Goal: Task Accomplishment & Management: Use online tool/utility

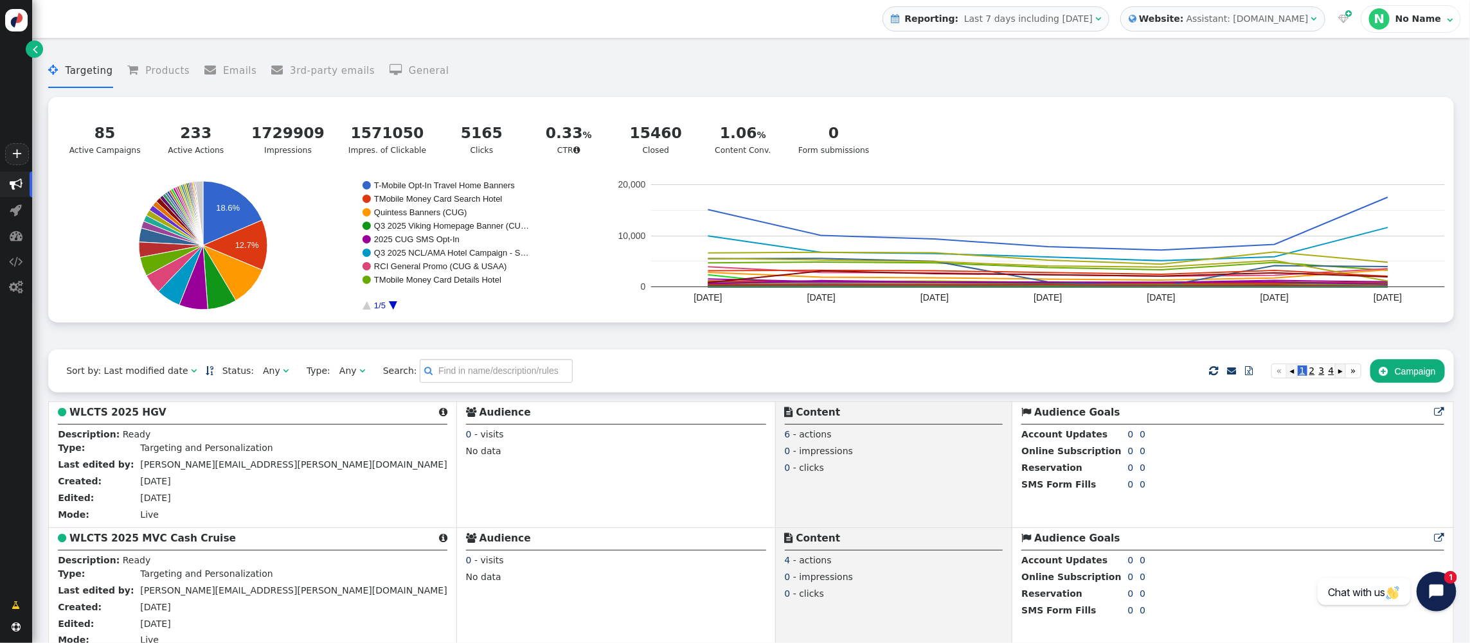
click at [1437, 587] on icon "Open chat widget" at bounding box center [1444, 592] width 20 height 20
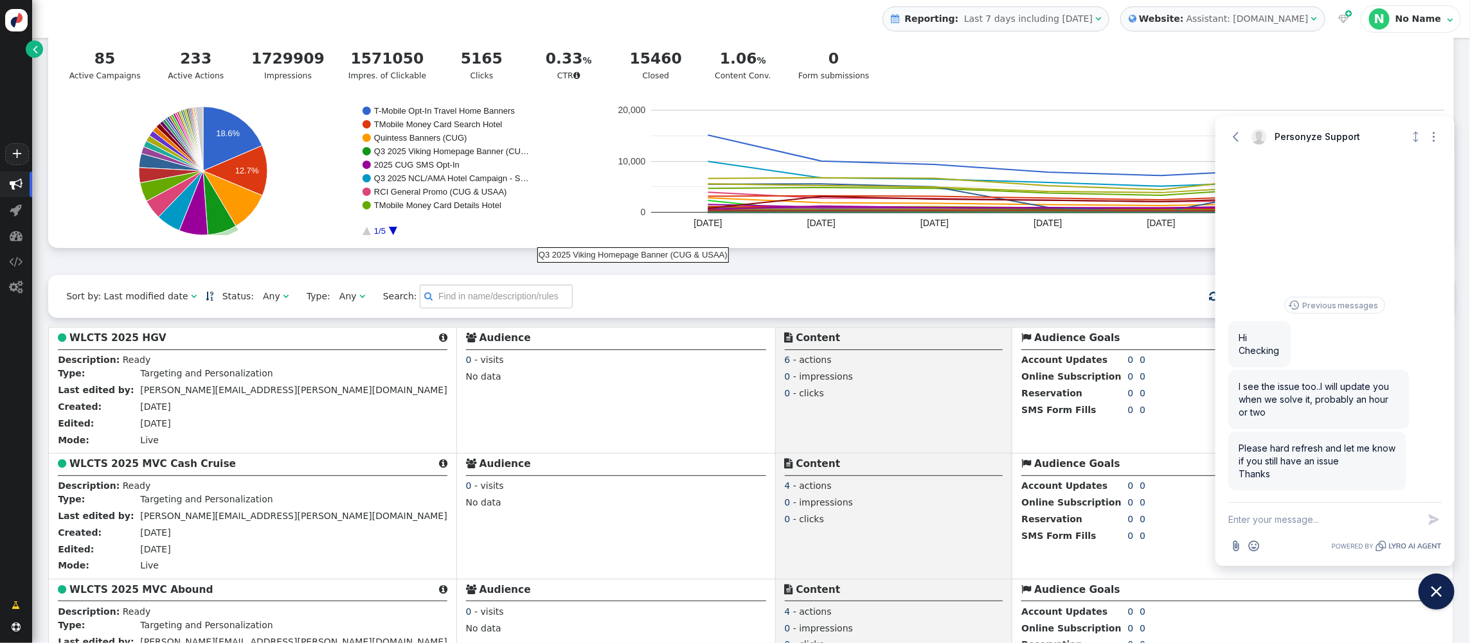
scroll to position [81, 0]
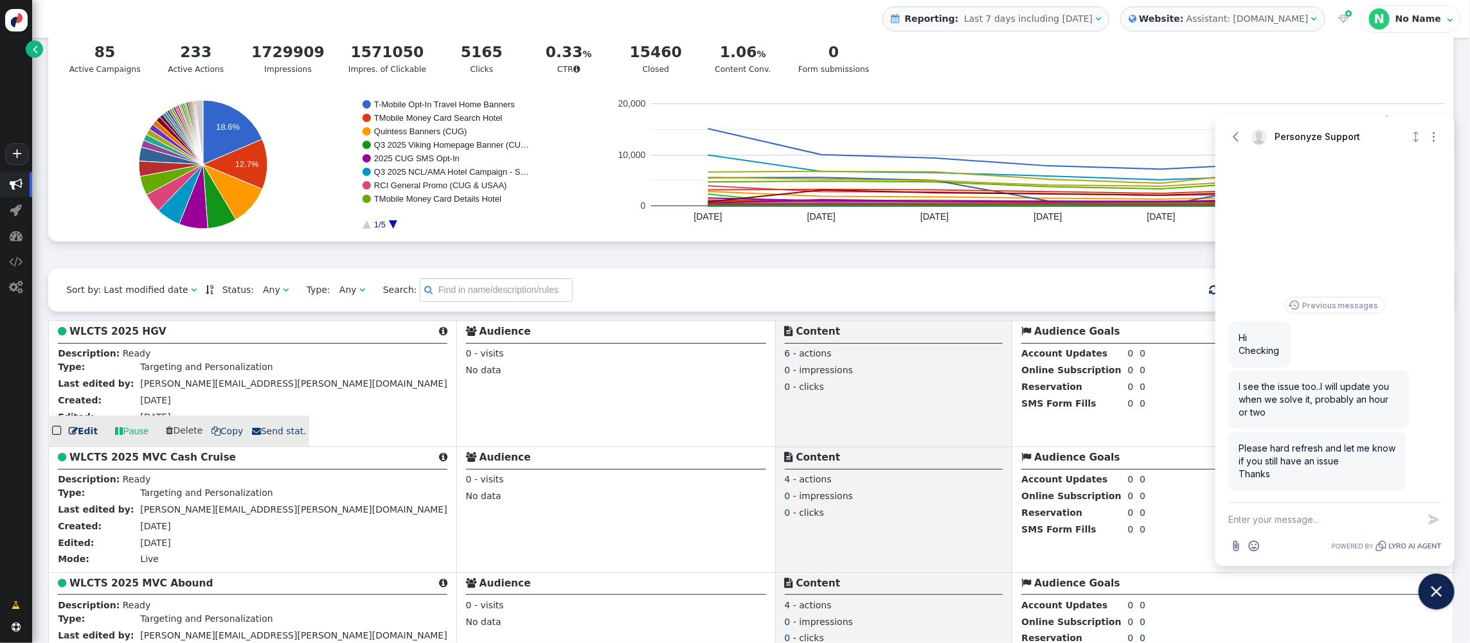
click at [115, 341] on div " WLCTS 2025 HGV " at bounding box center [253, 333] width 390 height 19
click at [112, 336] on b "WLCTS 2025 HGV" at bounding box center [117, 332] width 97 height 12
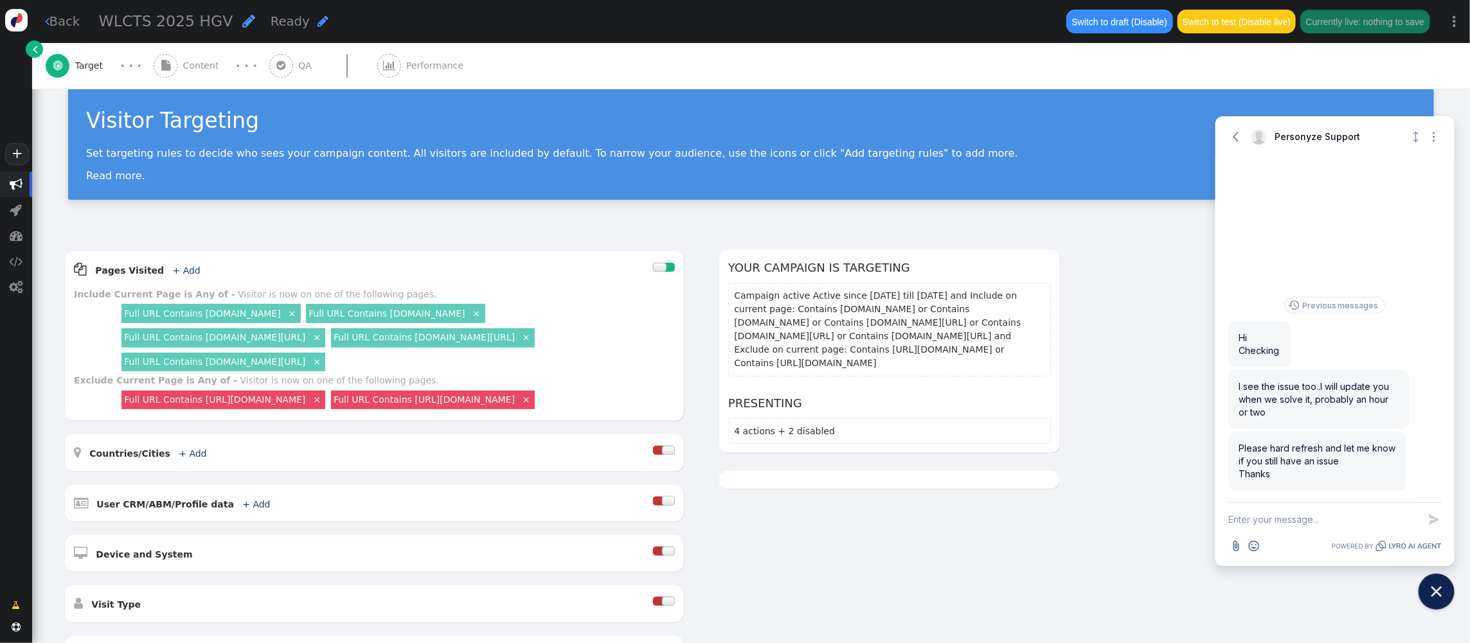
scroll to position [21, 0]
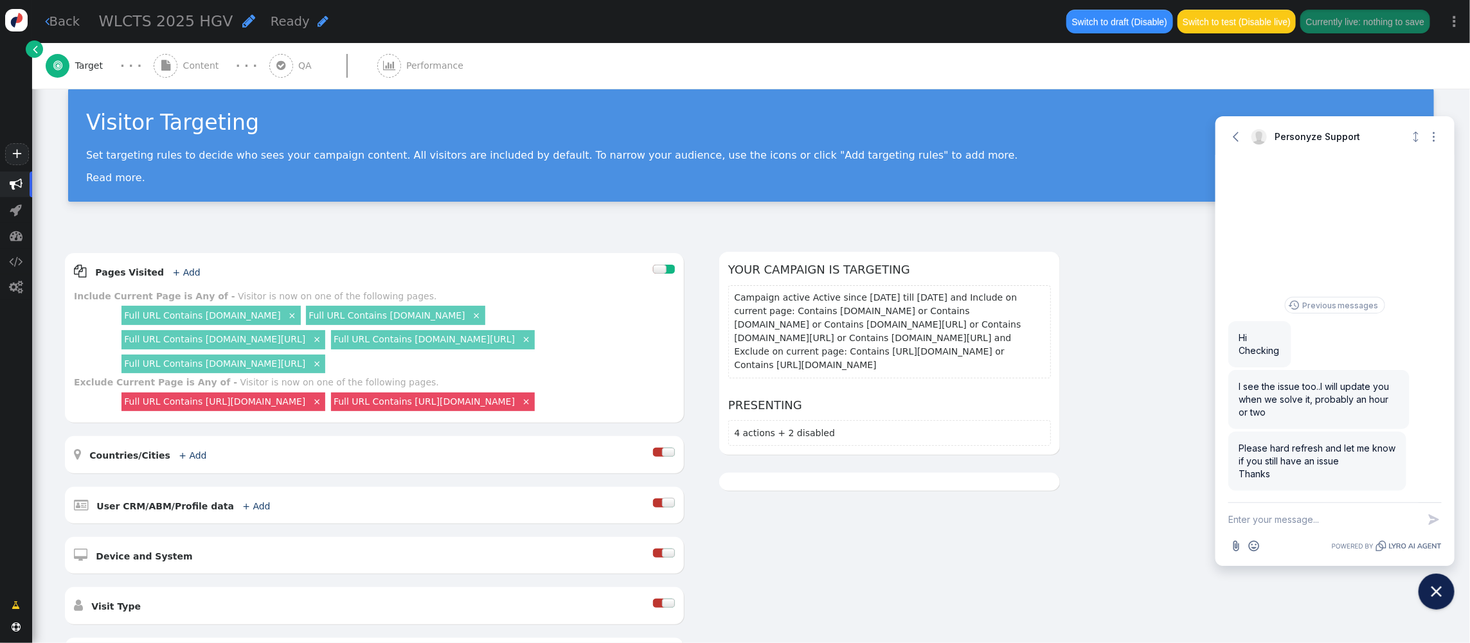
click at [201, 64] on span "Content" at bounding box center [203, 65] width 41 height 13
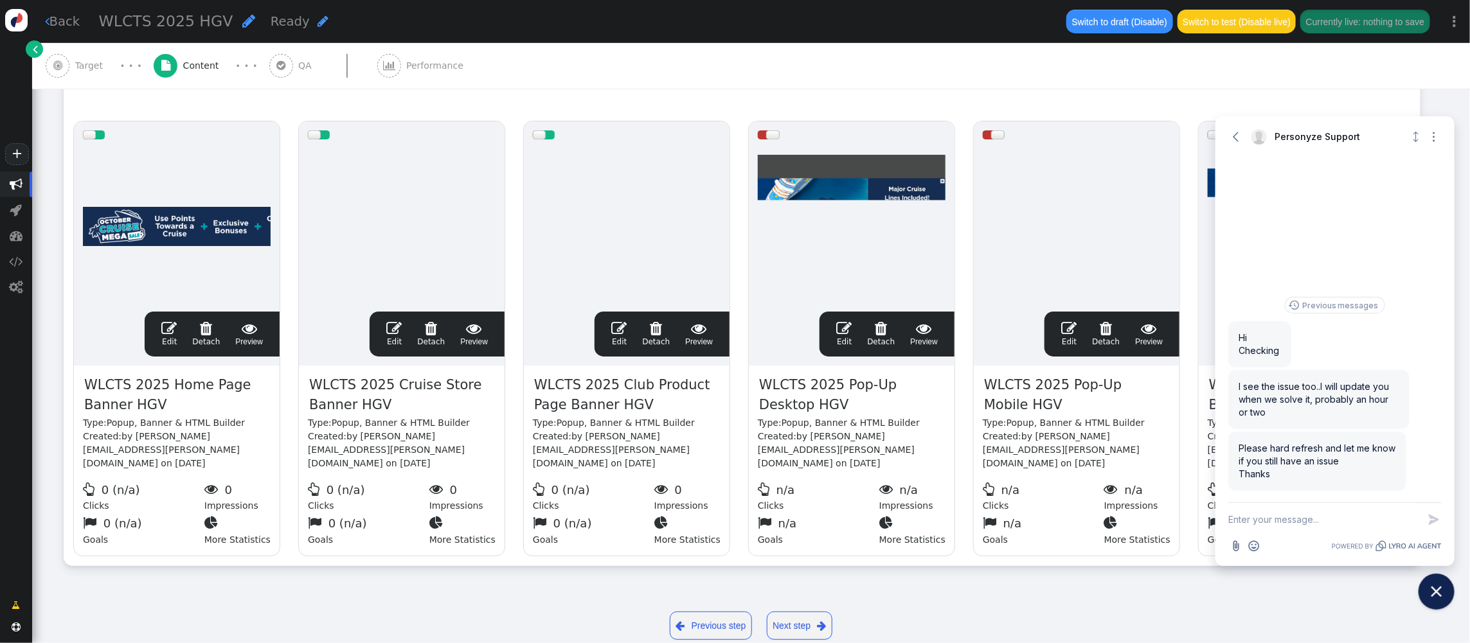
scroll to position [230, 0]
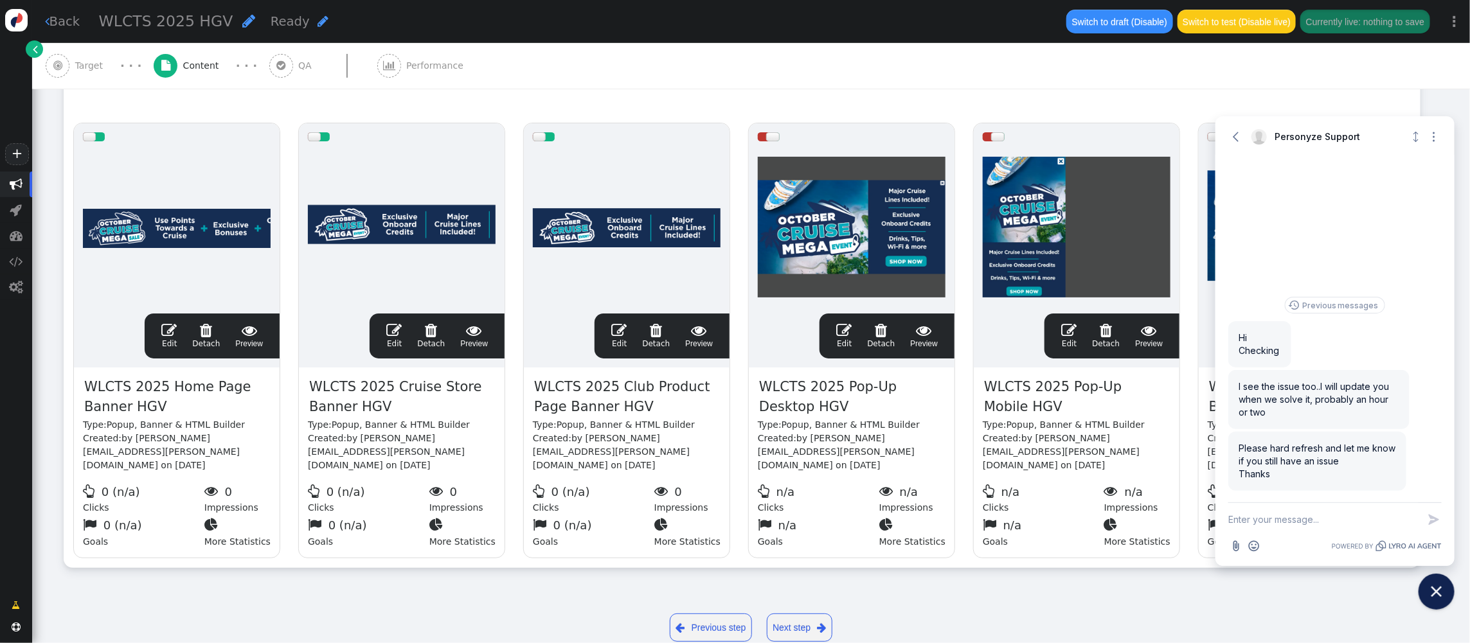
click at [175, 323] on span "" at bounding box center [168, 330] width 15 height 15
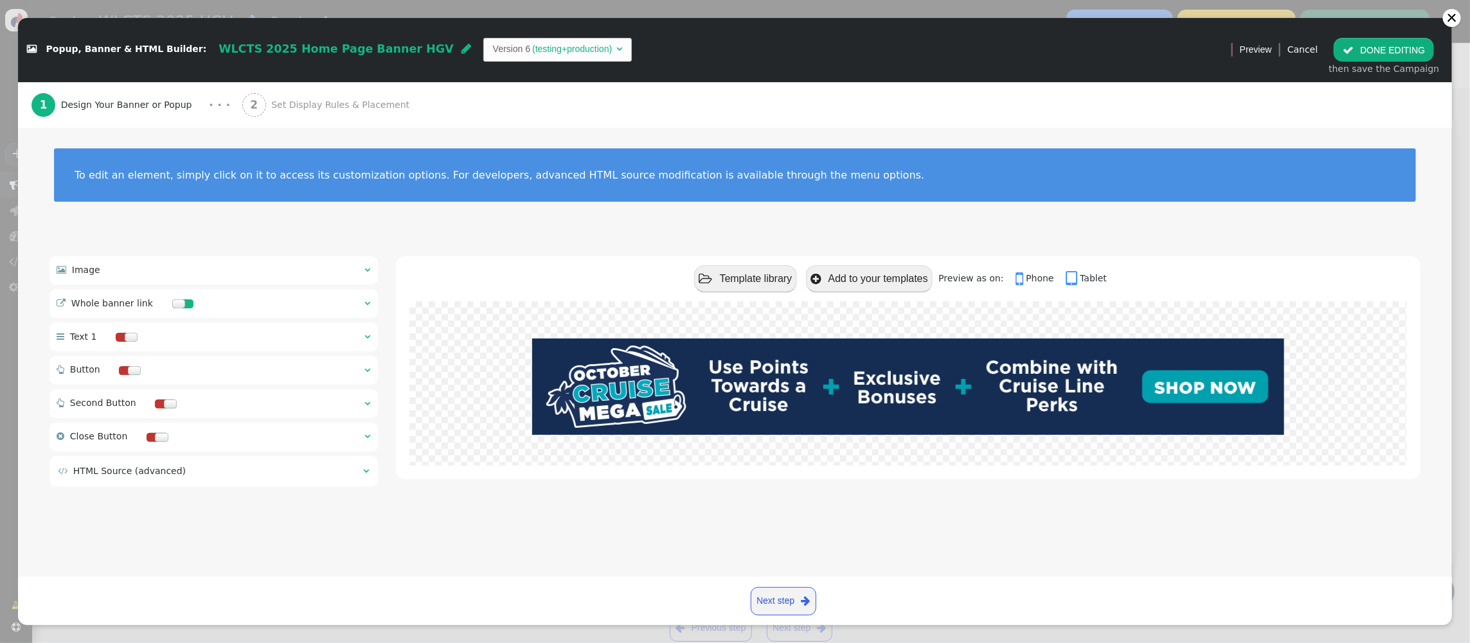
click at [370, 306] on span "" at bounding box center [368, 303] width 6 height 9
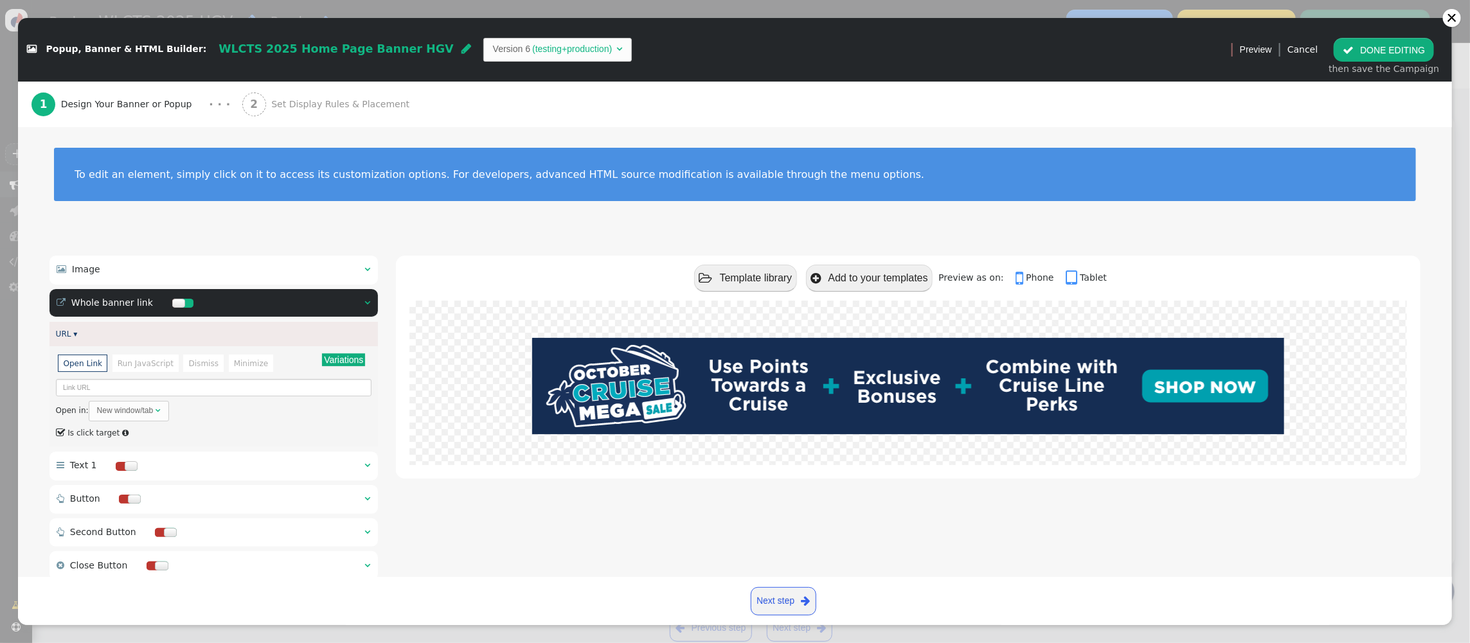
click at [336, 363] on button "Variations" at bounding box center [343, 360] width 43 height 13
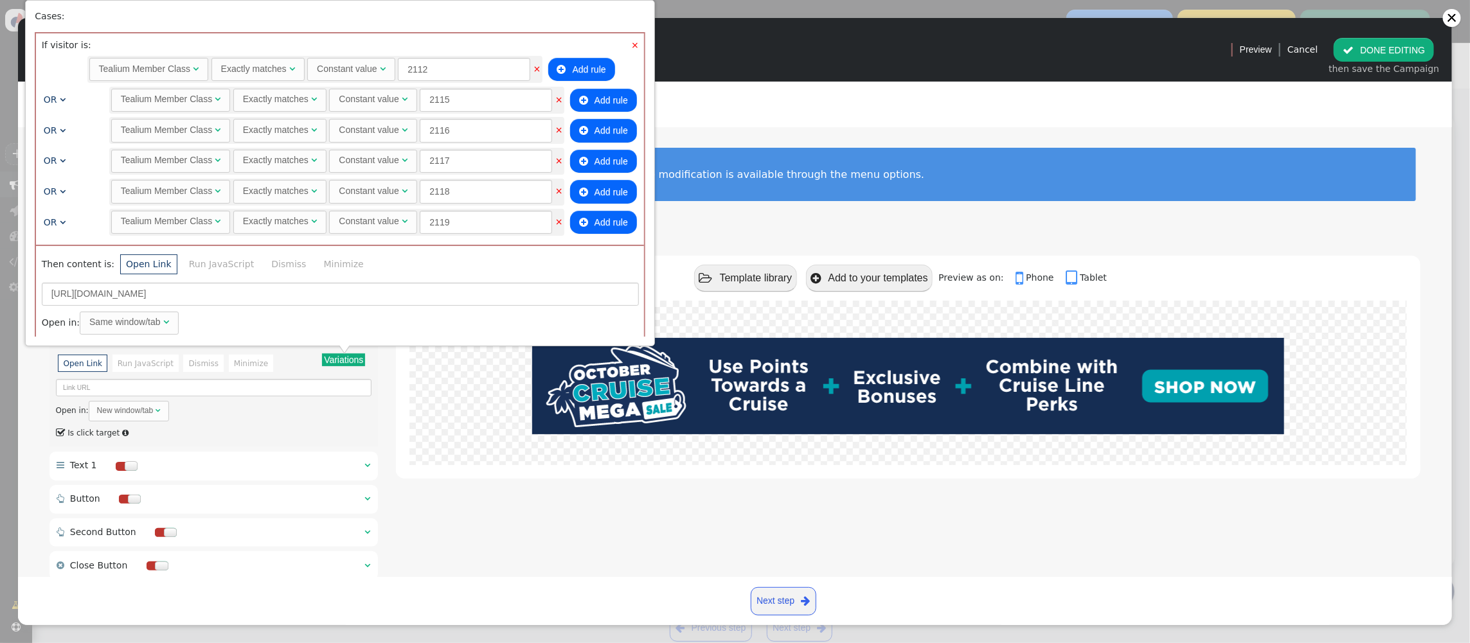
scroll to position [975, 0]
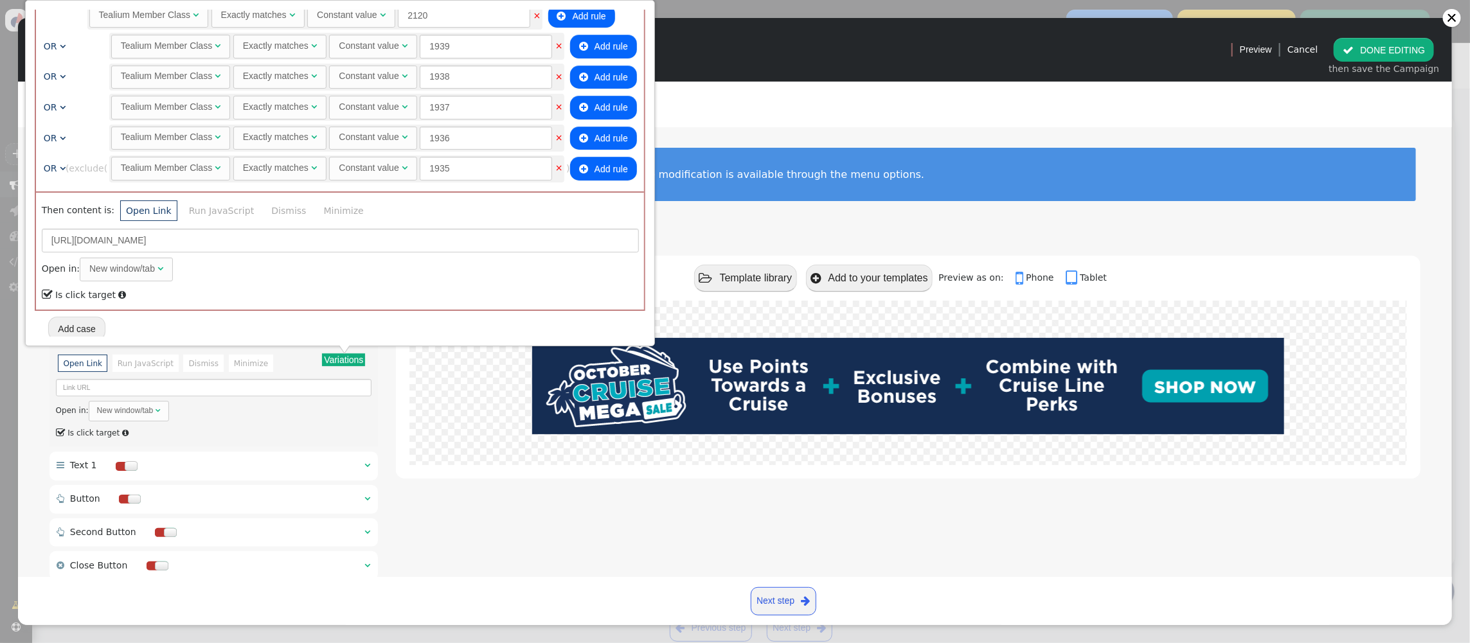
click at [588, 169] on span "" at bounding box center [583, 169] width 9 height 10
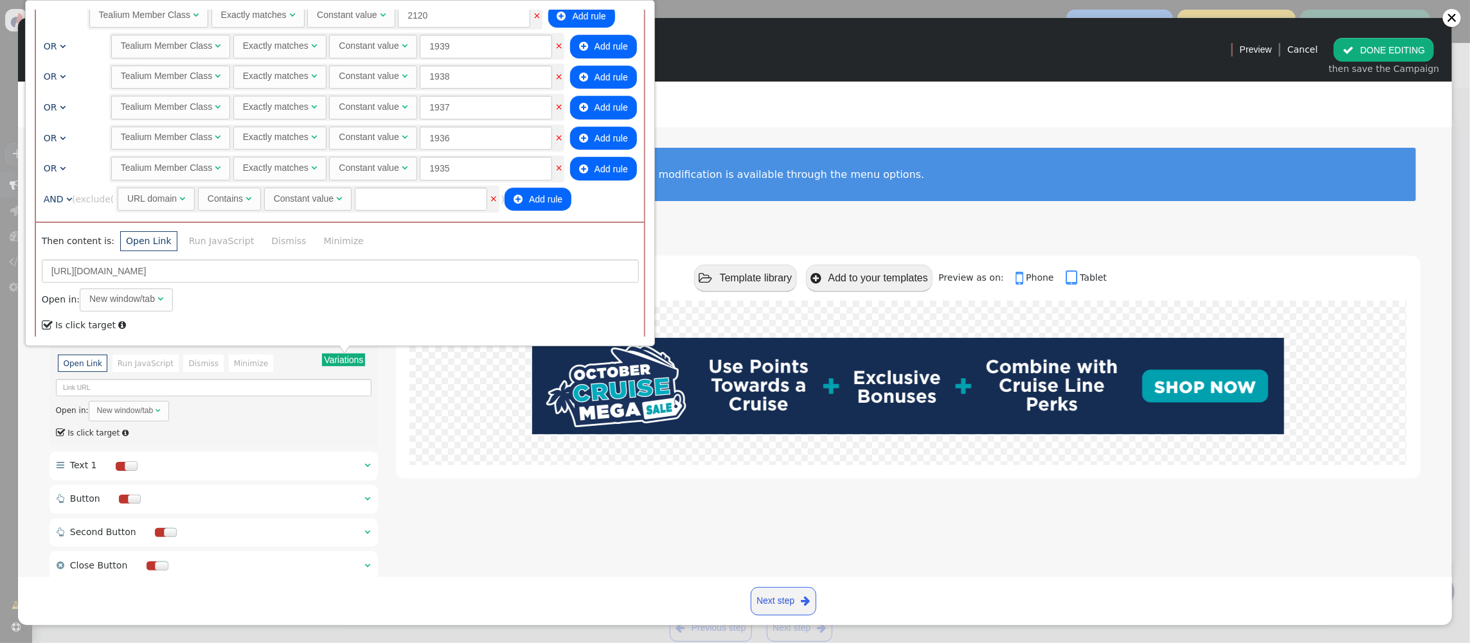
click at [61, 194] on link "AND " at bounding box center [58, 199] width 28 height 10
click at [158, 195] on div "URL domain" at bounding box center [145, 198] width 49 height 13
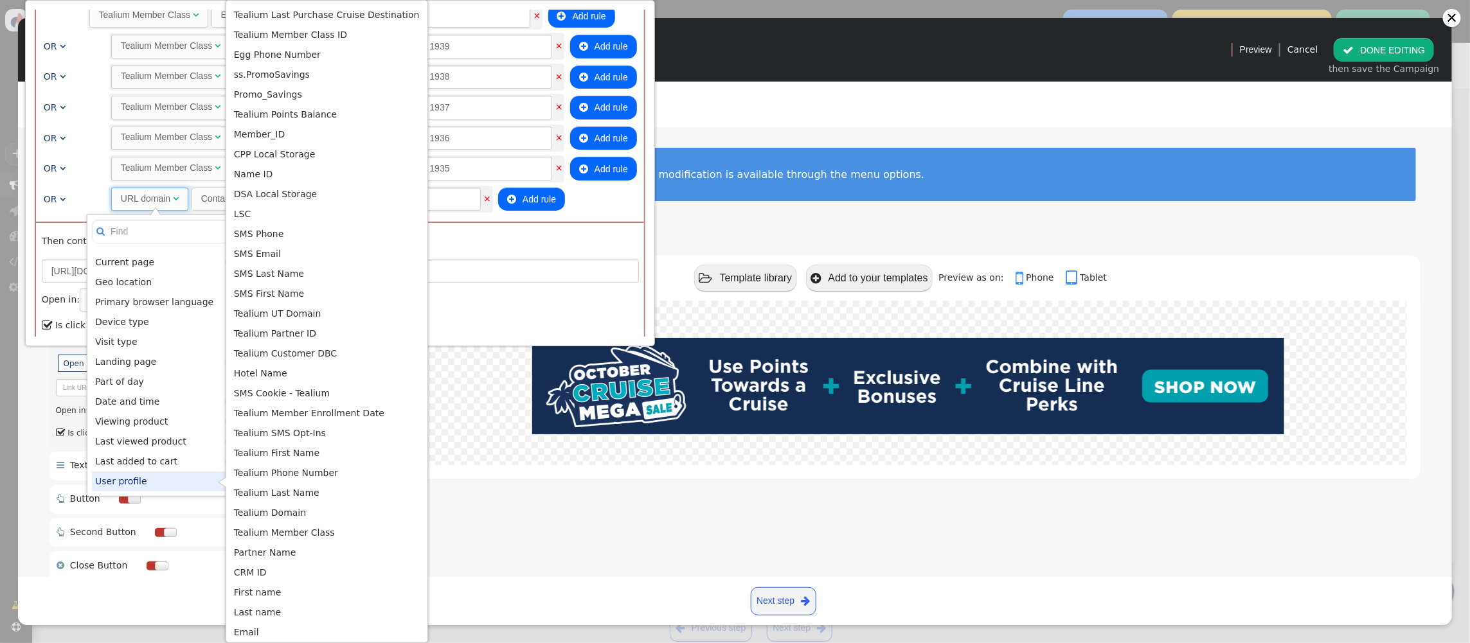
scroll to position [5, 0]
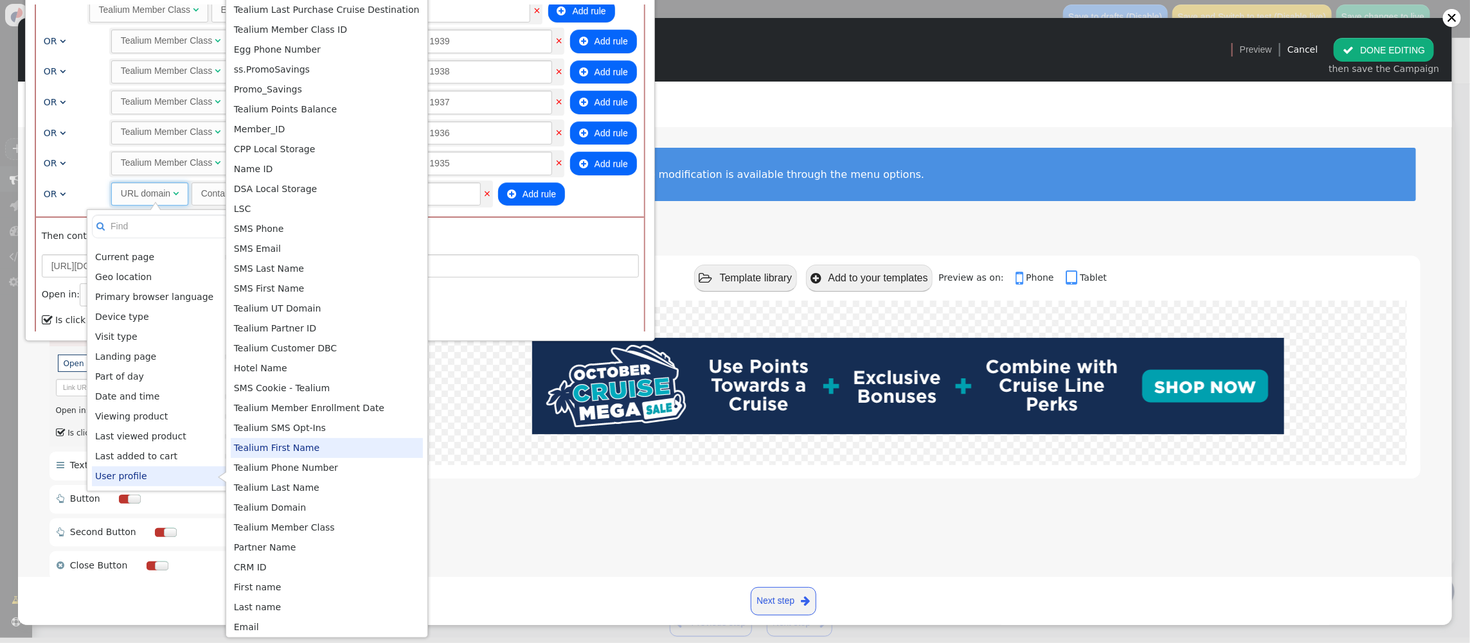
click at [466, 444] on div at bounding box center [908, 383] width 998 height 165
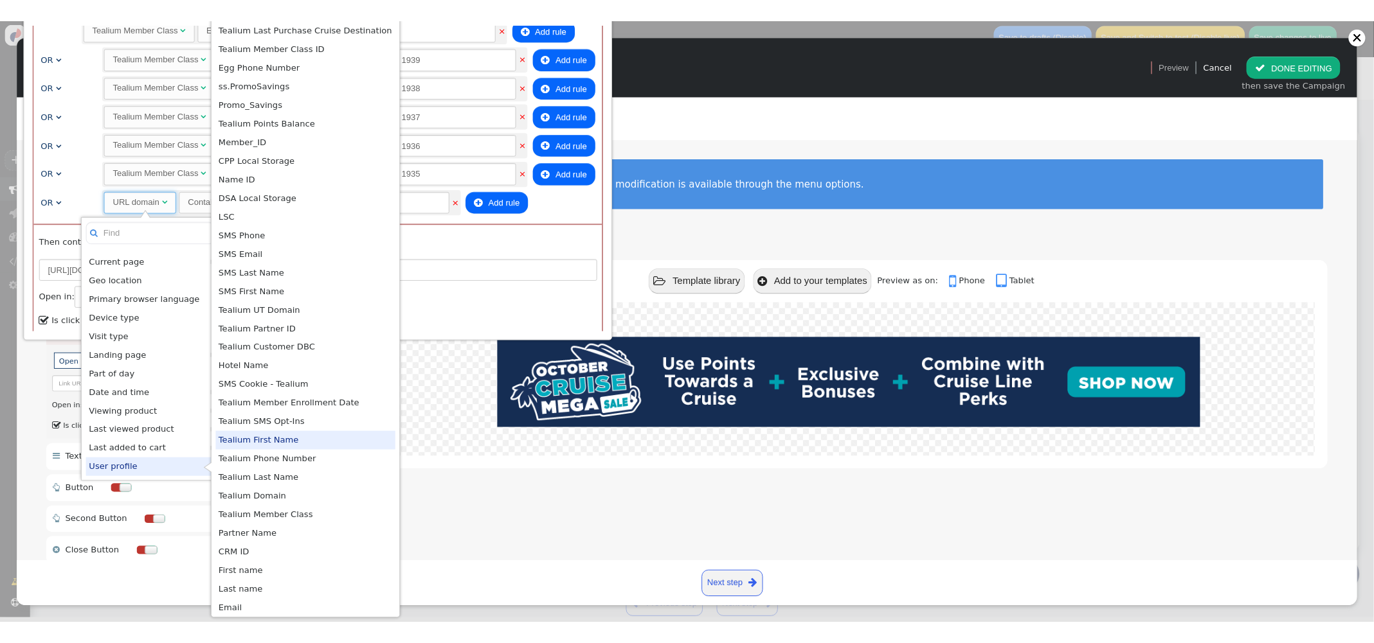
scroll to position [0, 0]
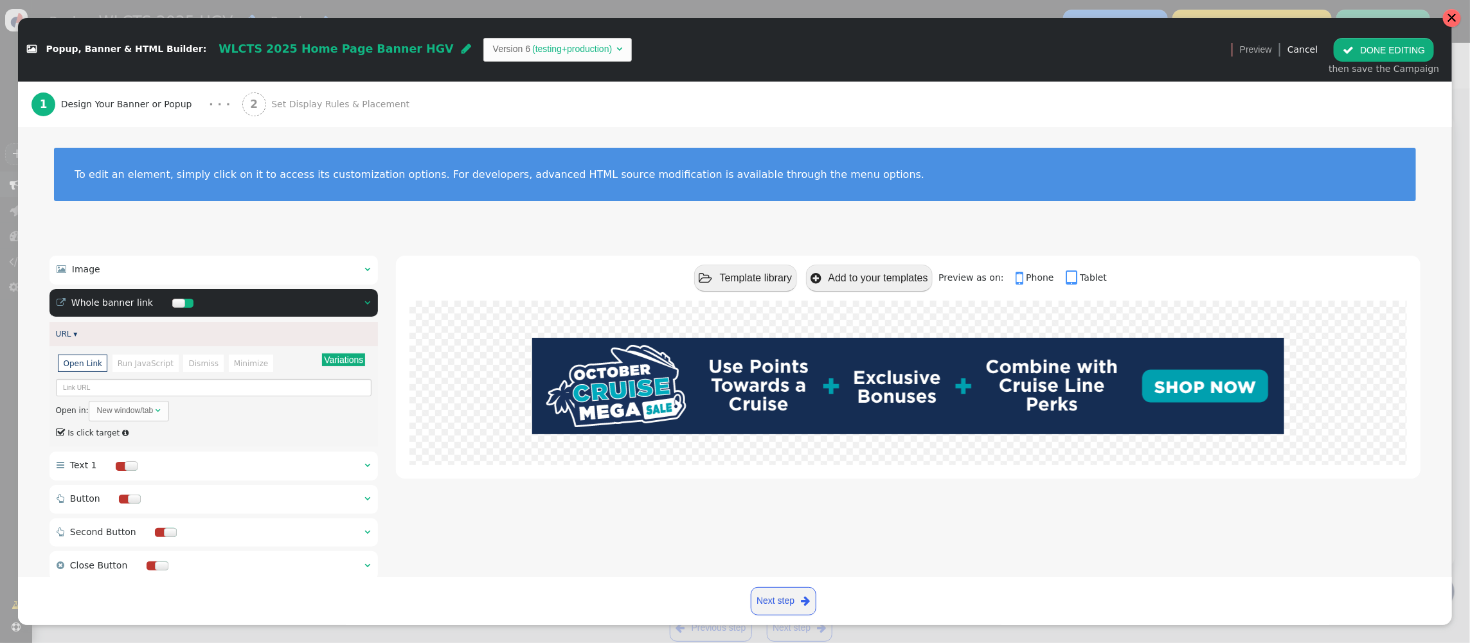
click at [1450, 19] on div at bounding box center [1452, 18] width 10 height 10
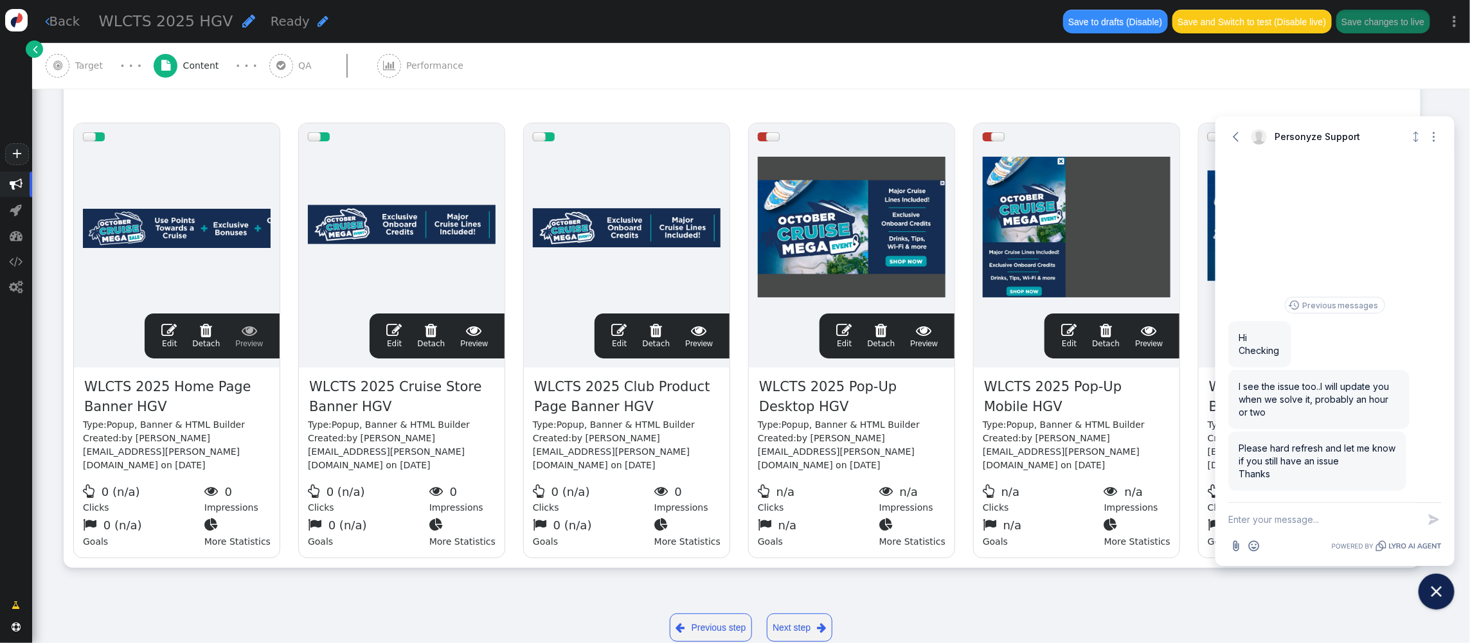
click at [1341, 516] on textarea "New message" at bounding box center [1323, 519] width 190 height 33
type textarea "it's working now, thanks!"
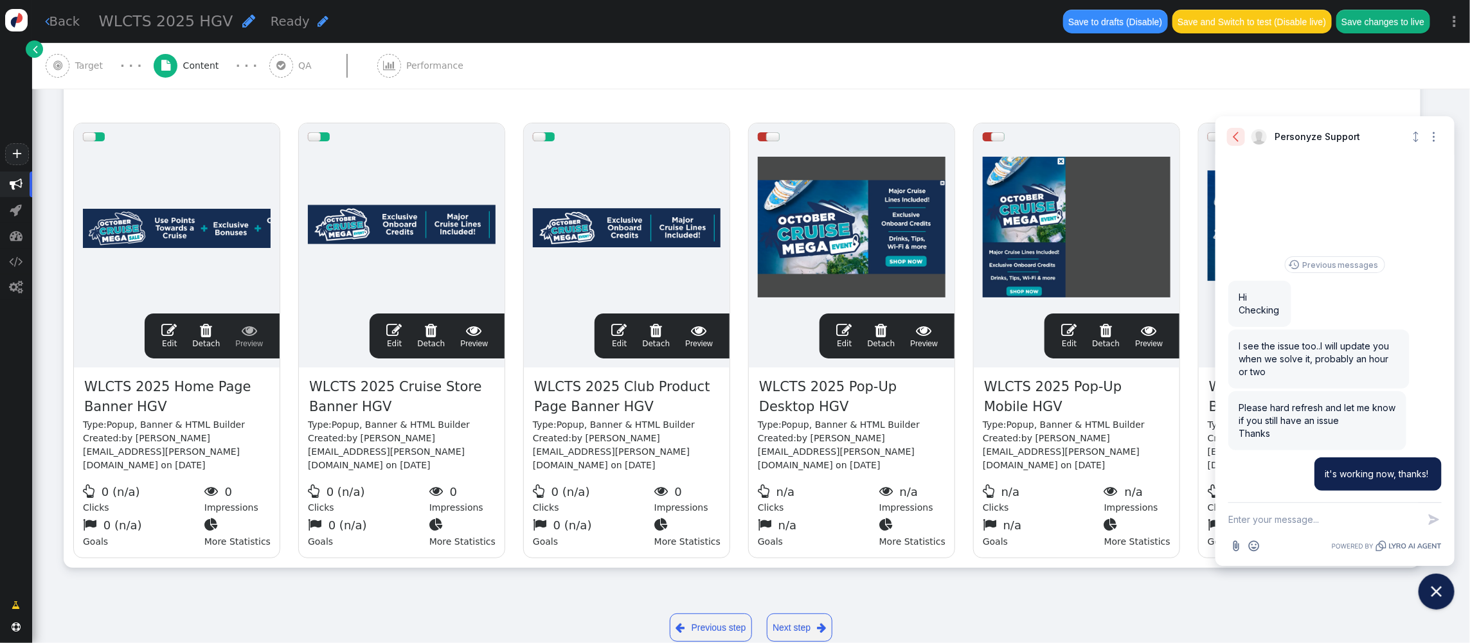
click at [1241, 139] on icon "button" at bounding box center [1236, 136] width 13 height 13
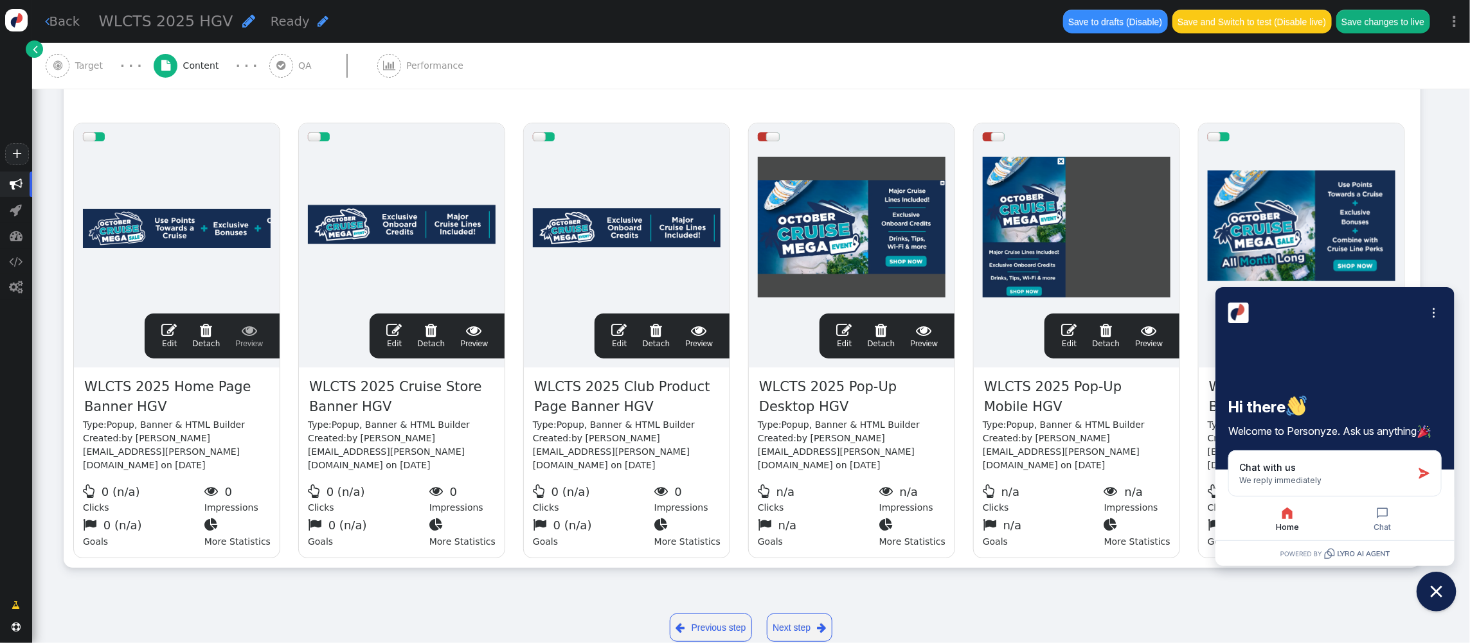
click at [1444, 592] on icon "Close chat widget" at bounding box center [1437, 592] width 20 height 20
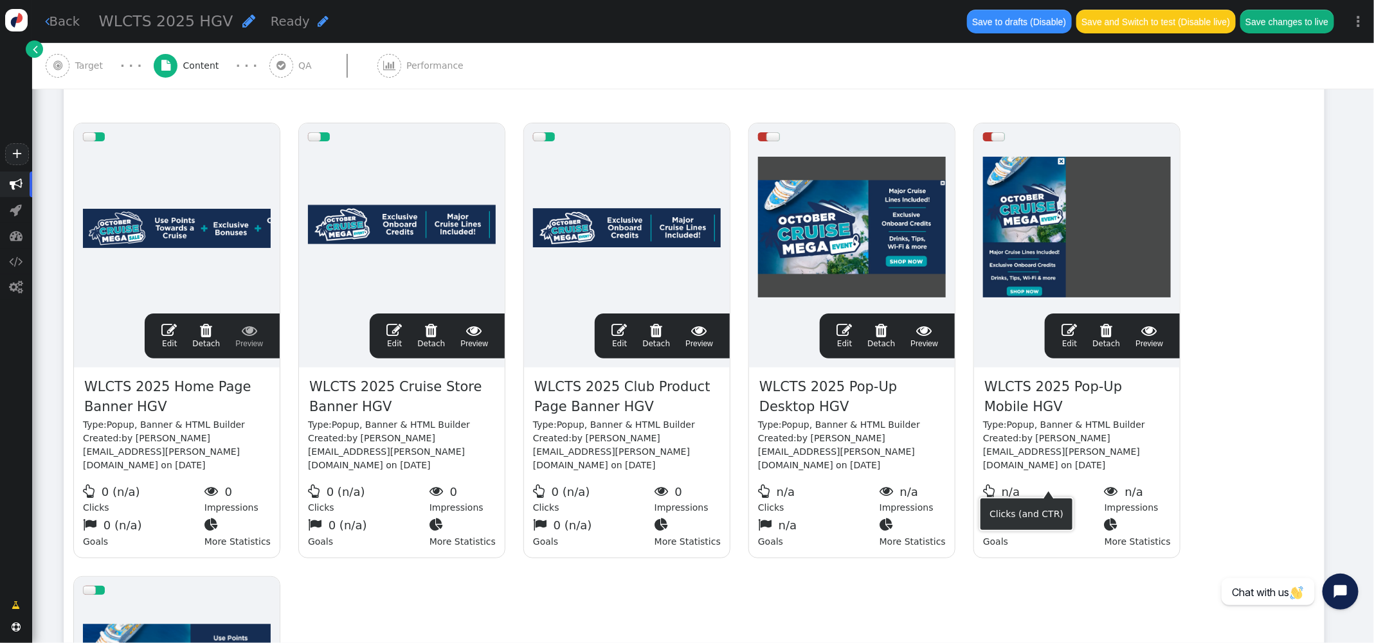
scroll to position [228, 0]
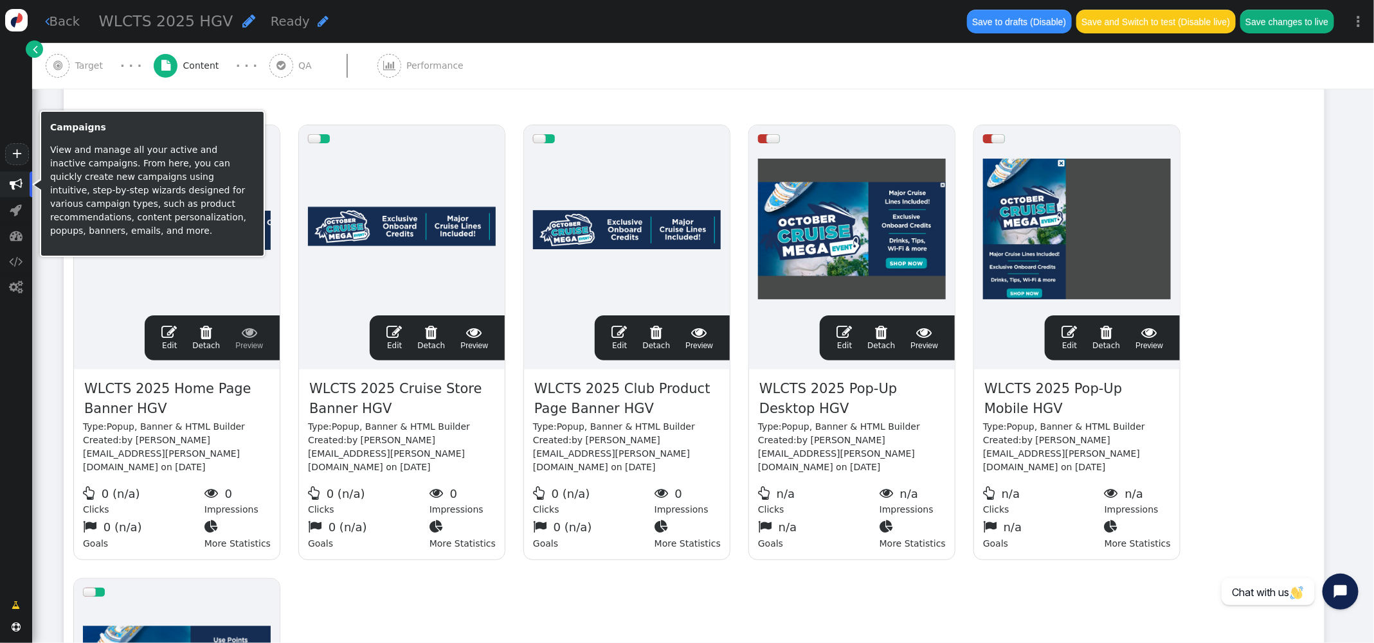
click at [23, 180] on span "" at bounding box center [16, 185] width 32 height 26
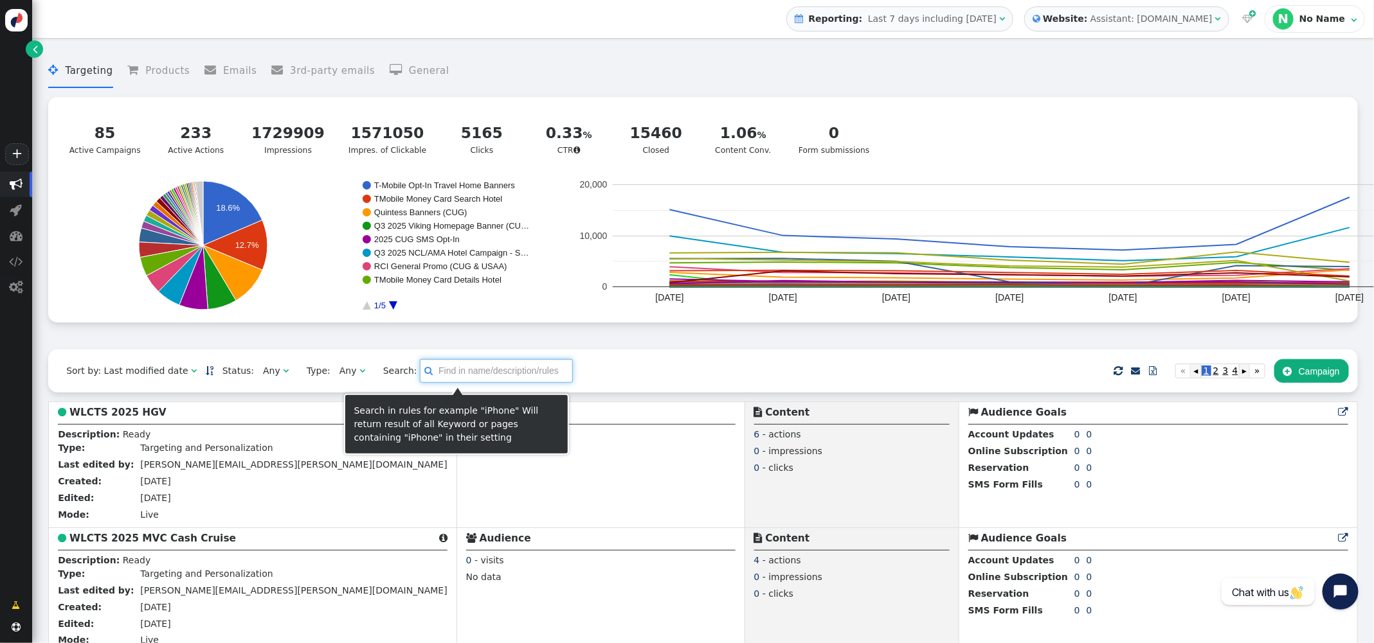
click at [456, 375] on input "text" at bounding box center [496, 370] width 153 height 23
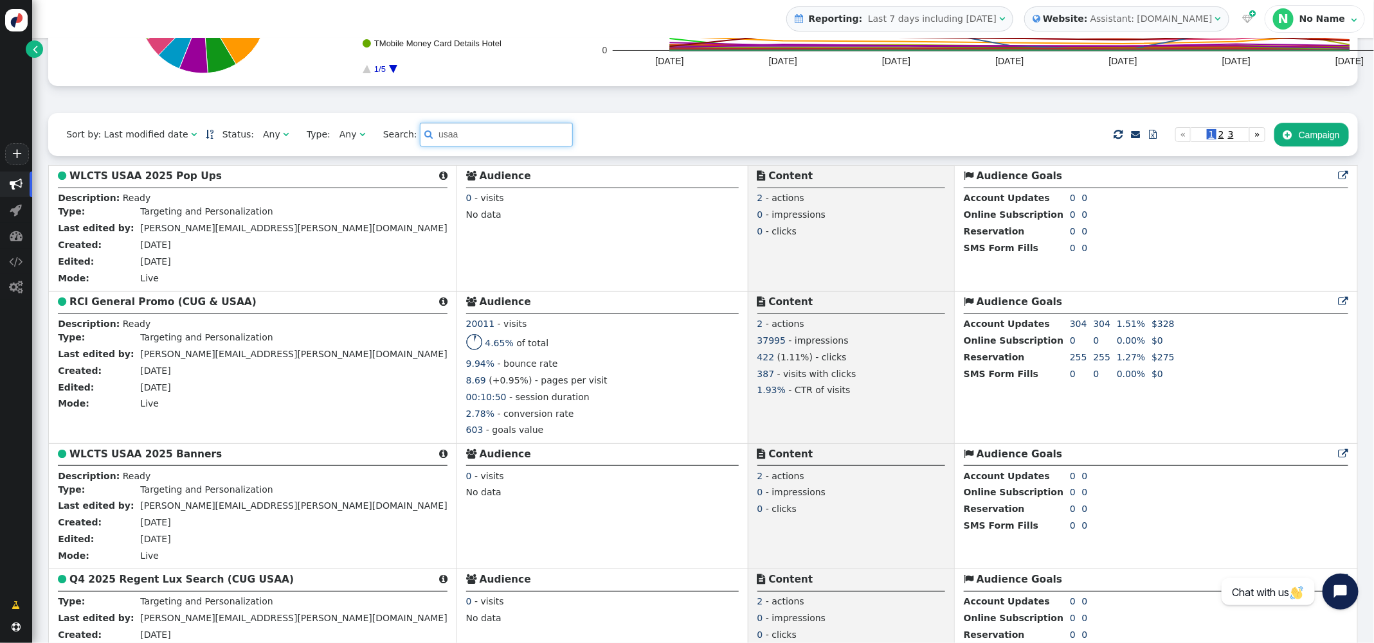
scroll to position [228, 0]
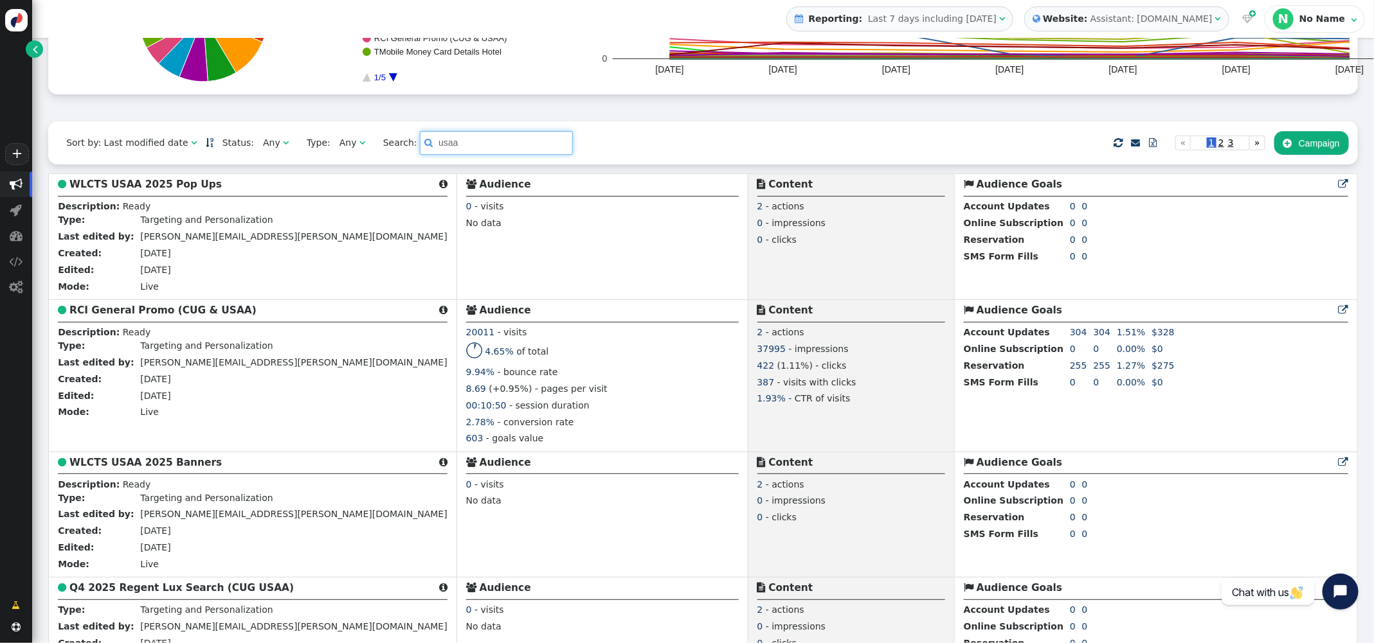
click at [476, 145] on input "usaa" at bounding box center [496, 142] width 153 height 23
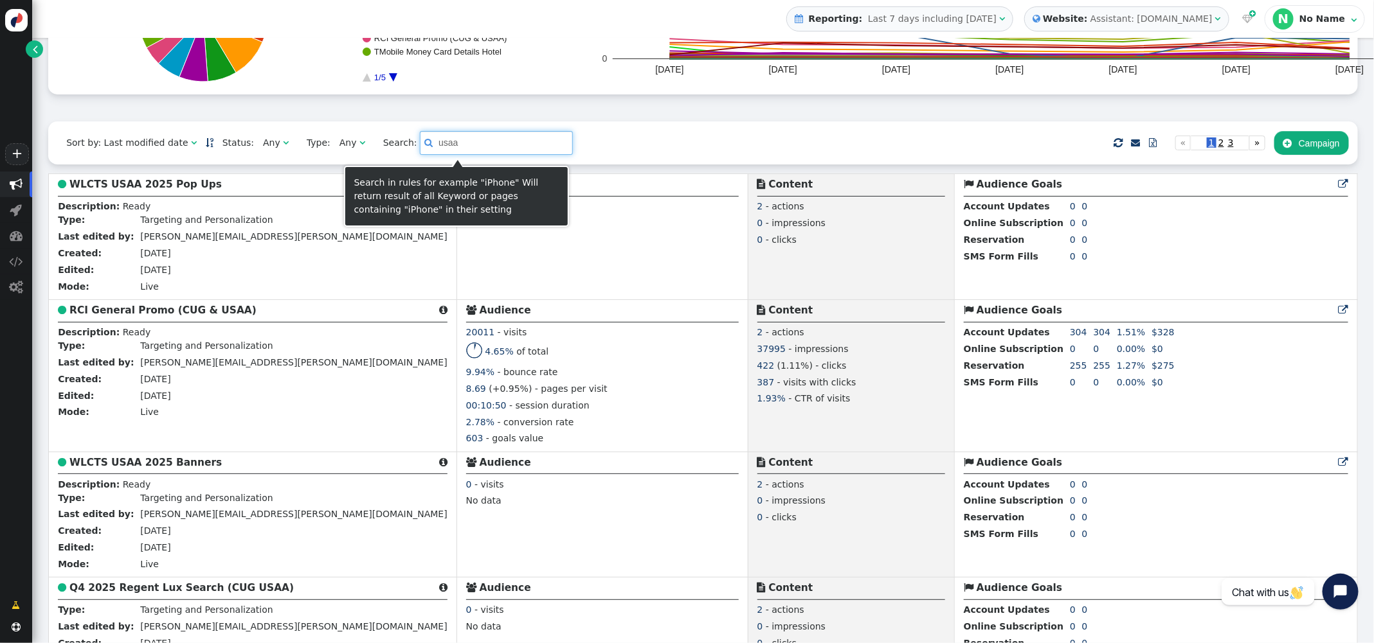
type input "usaa"
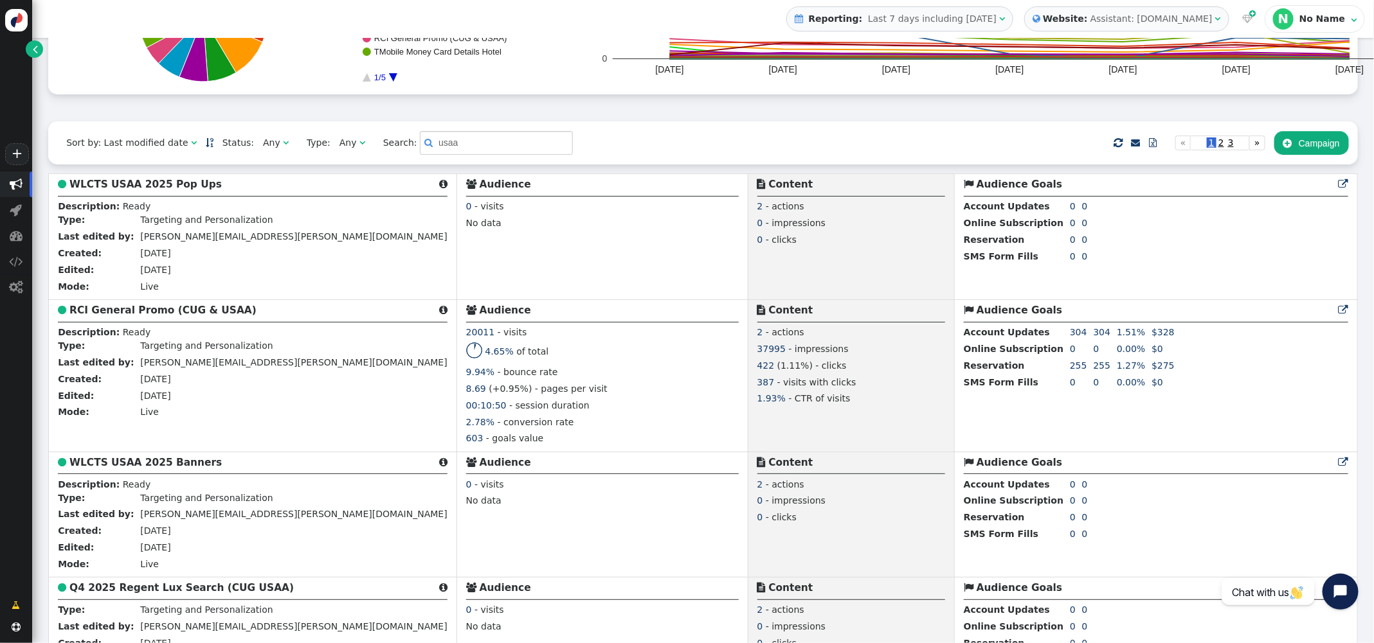
click at [424, 148] on span "" at bounding box center [428, 142] width 8 height 13
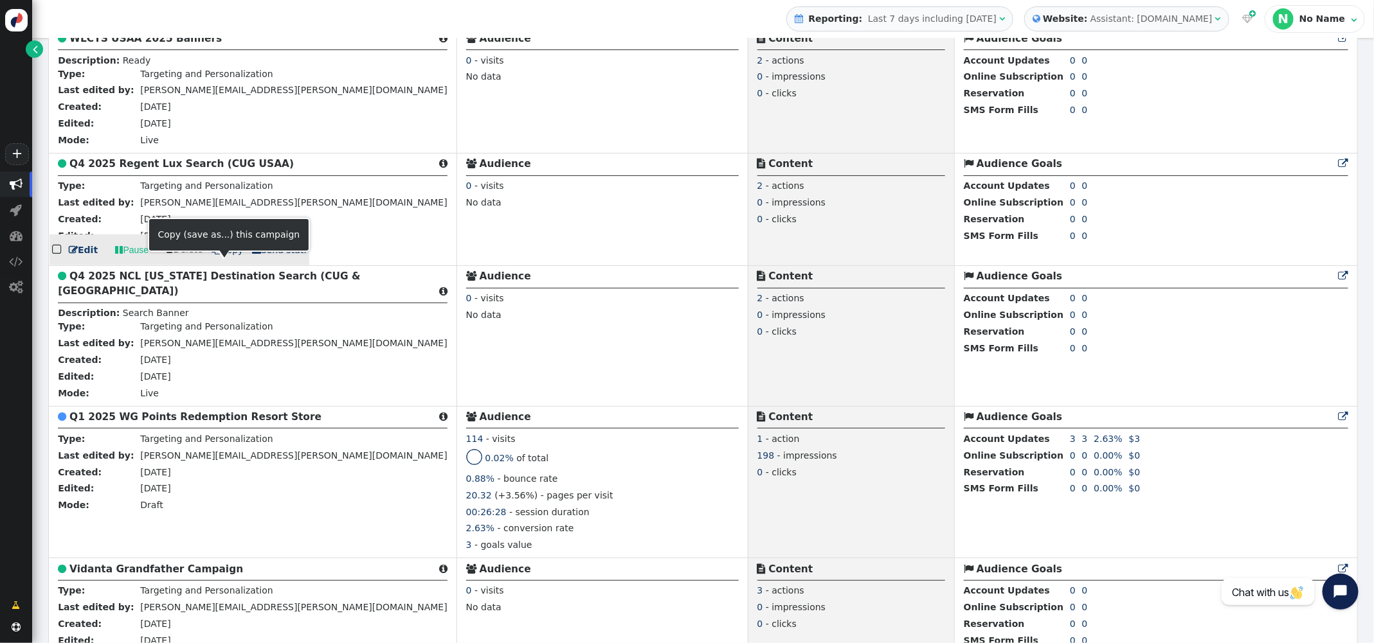
scroll to position [836, 0]
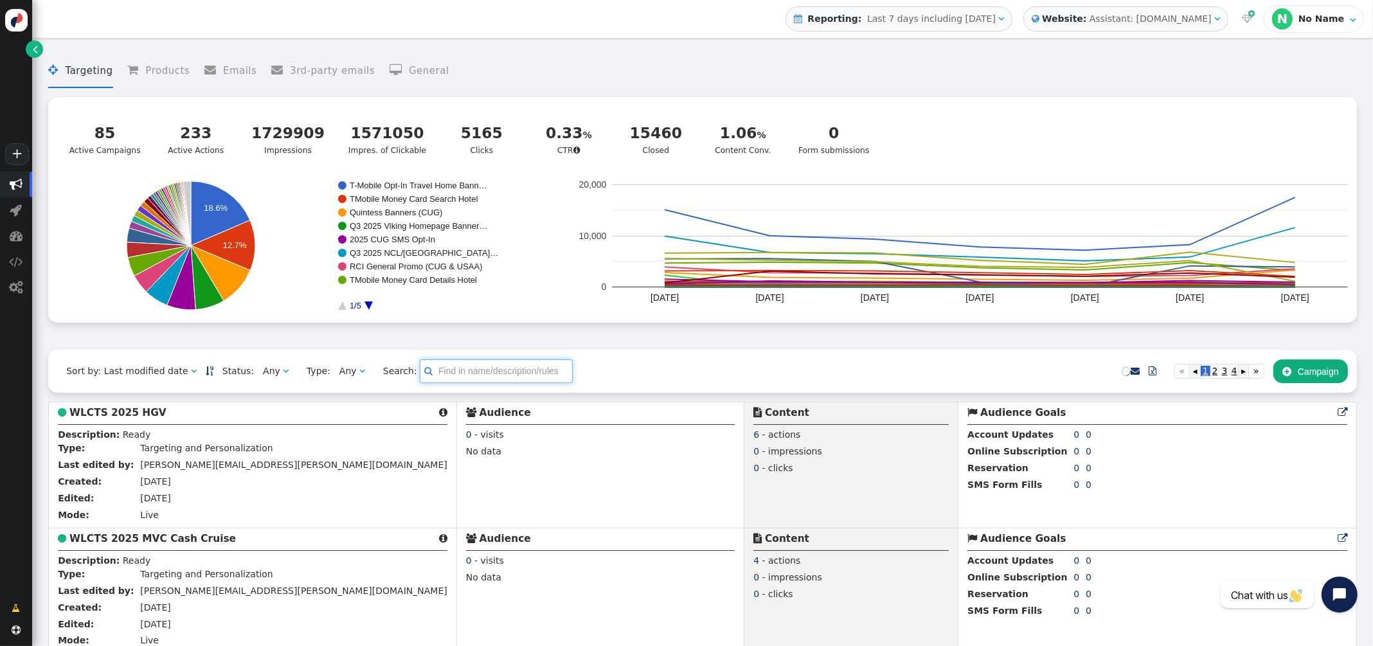
click at [455, 372] on input "text" at bounding box center [496, 370] width 153 height 23
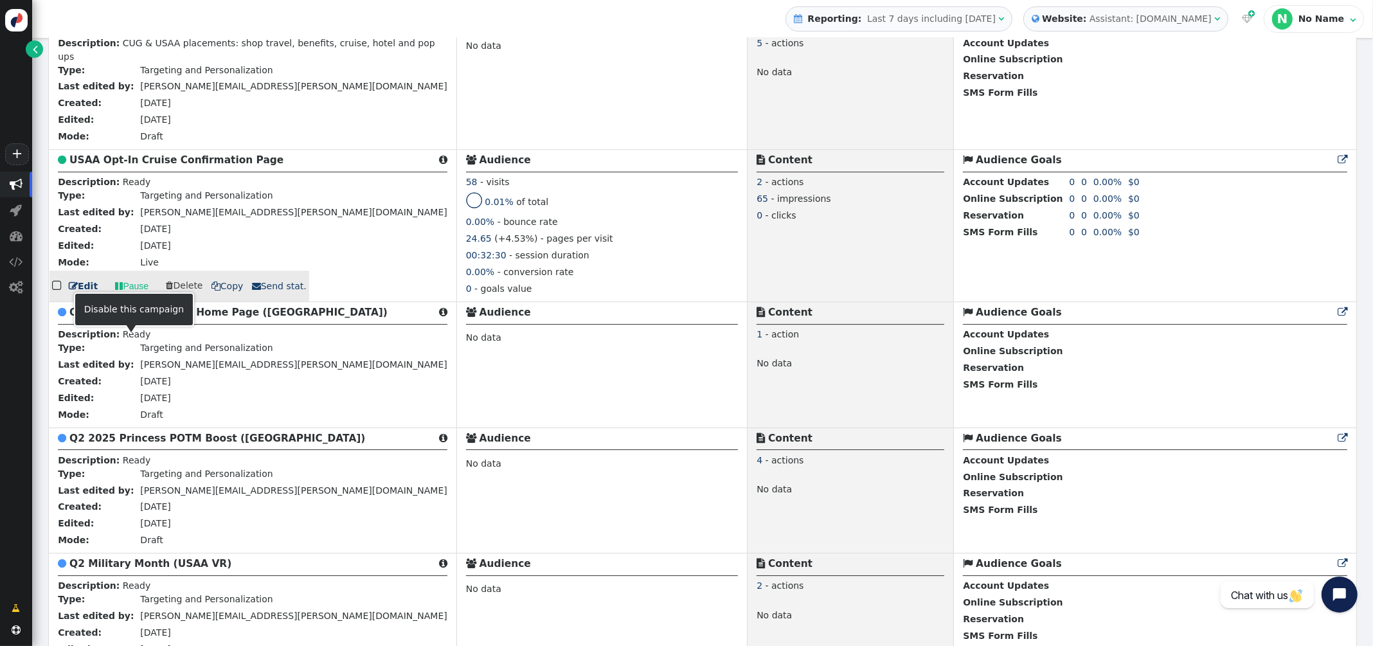
scroll to position [4490, 0]
type input "usaa"
click at [137, 168] on b "USAA Opt-In Cruise Confirmation Page" at bounding box center [176, 162] width 214 height 12
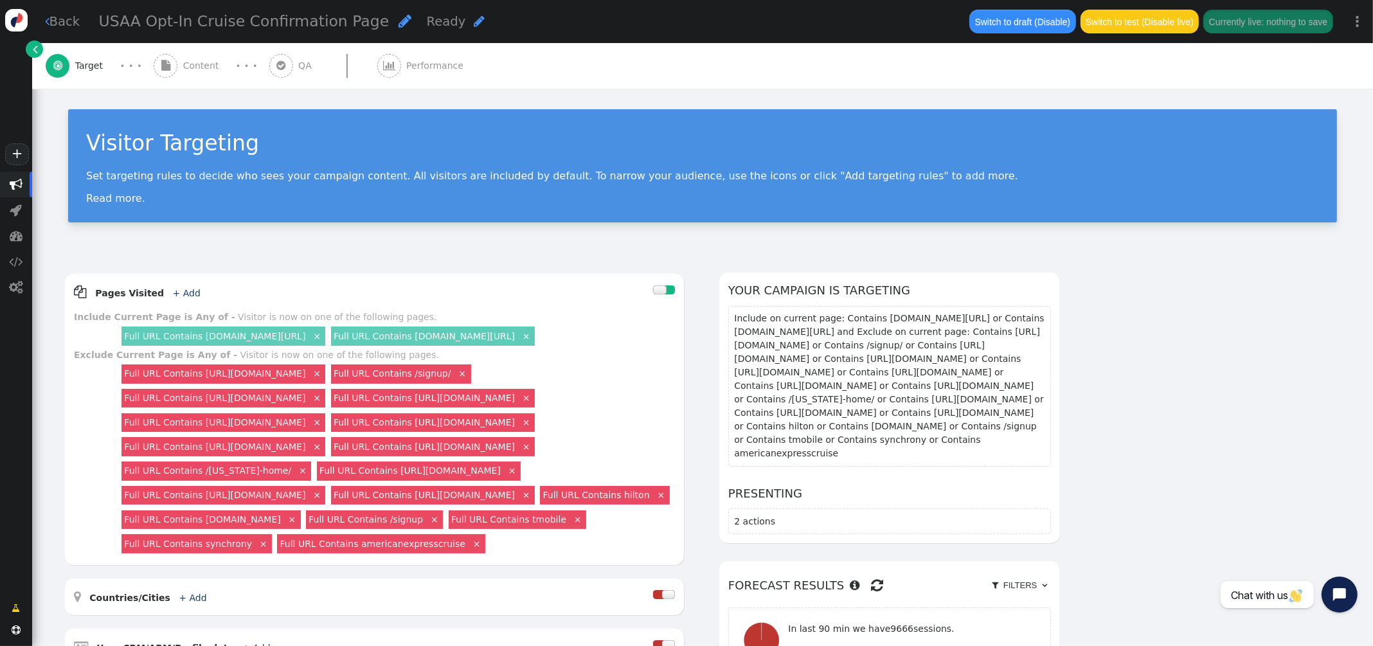
click at [195, 64] on span "Content" at bounding box center [203, 65] width 41 height 13
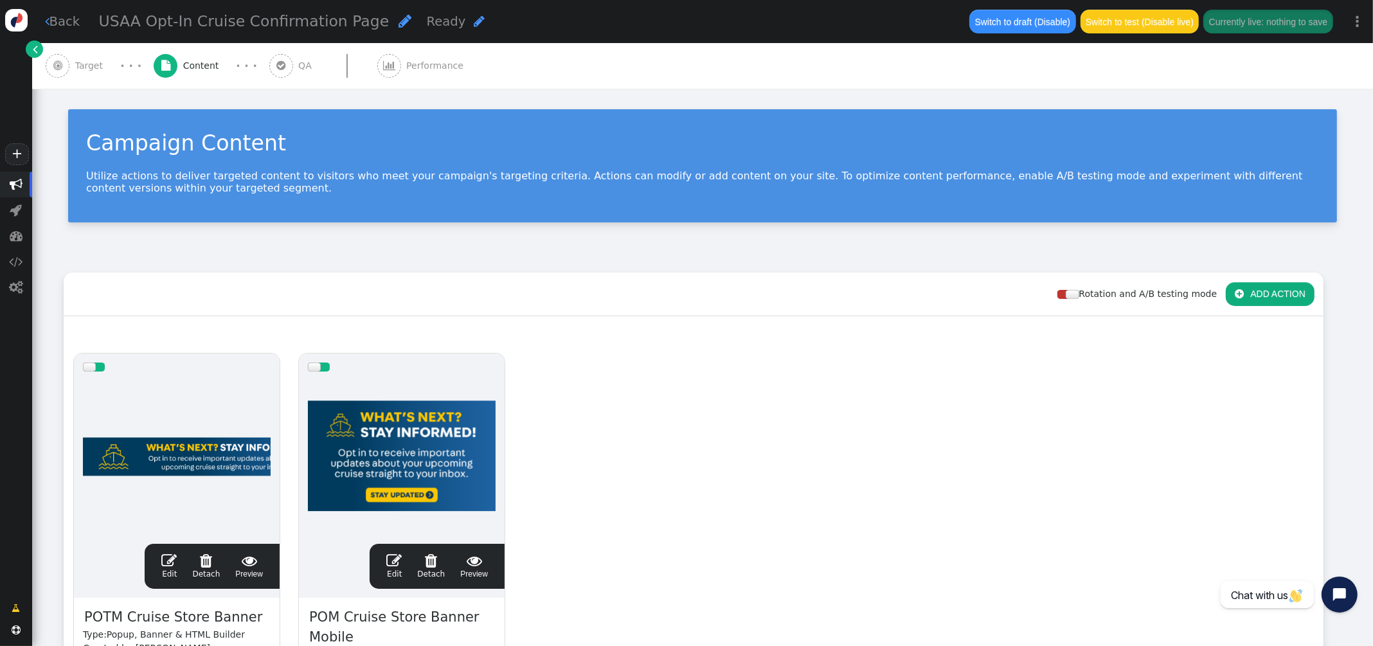
scroll to position [220, 0]
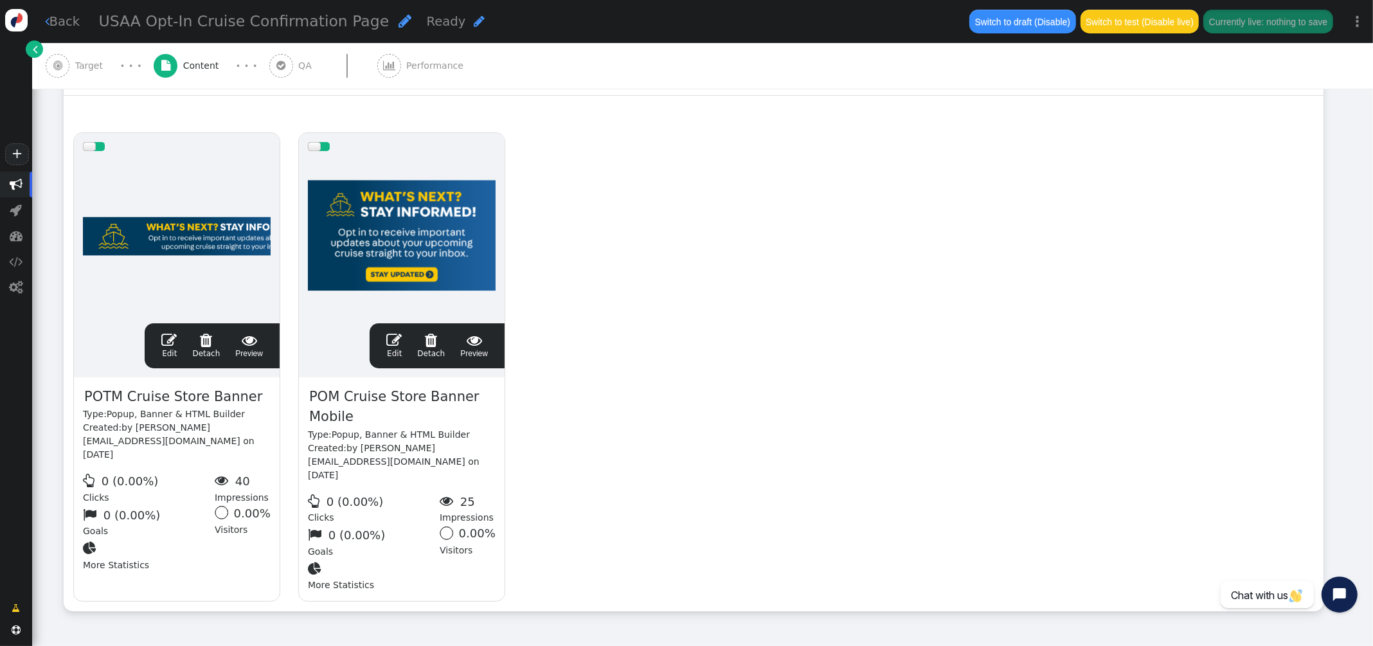
click at [168, 339] on span "" at bounding box center [168, 339] width 15 height 15
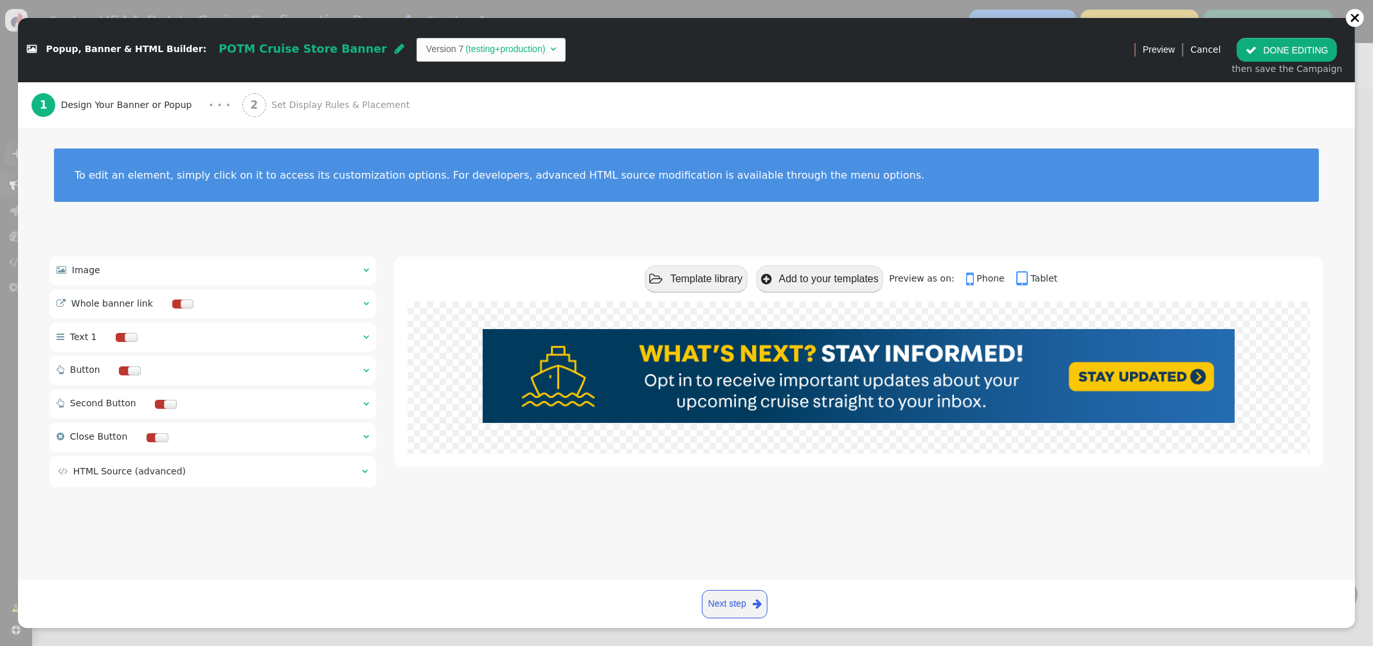
click at [282, 100] on span "Set Display Rules & Placement" at bounding box center [342, 104] width 143 height 13
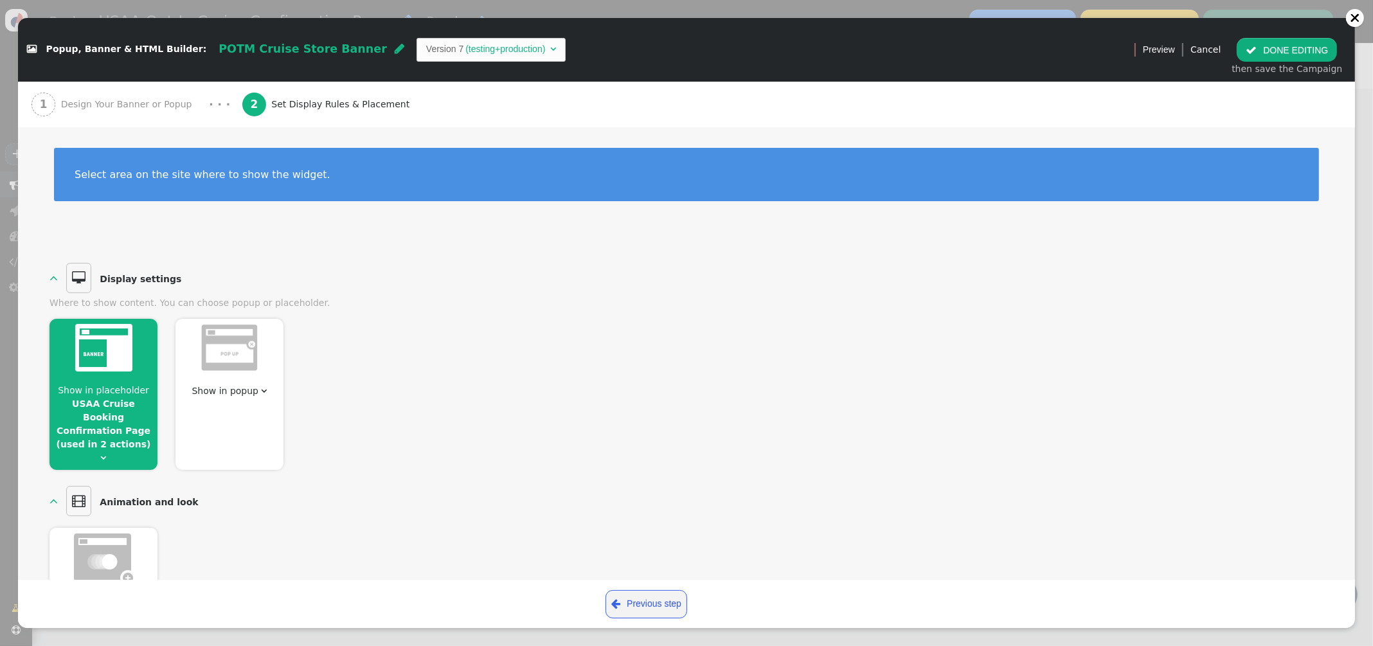
click at [105, 413] on link "USAA Cruise Booking Confirmation Page (used in 2 actions)" at bounding box center [104, 424] width 94 height 51
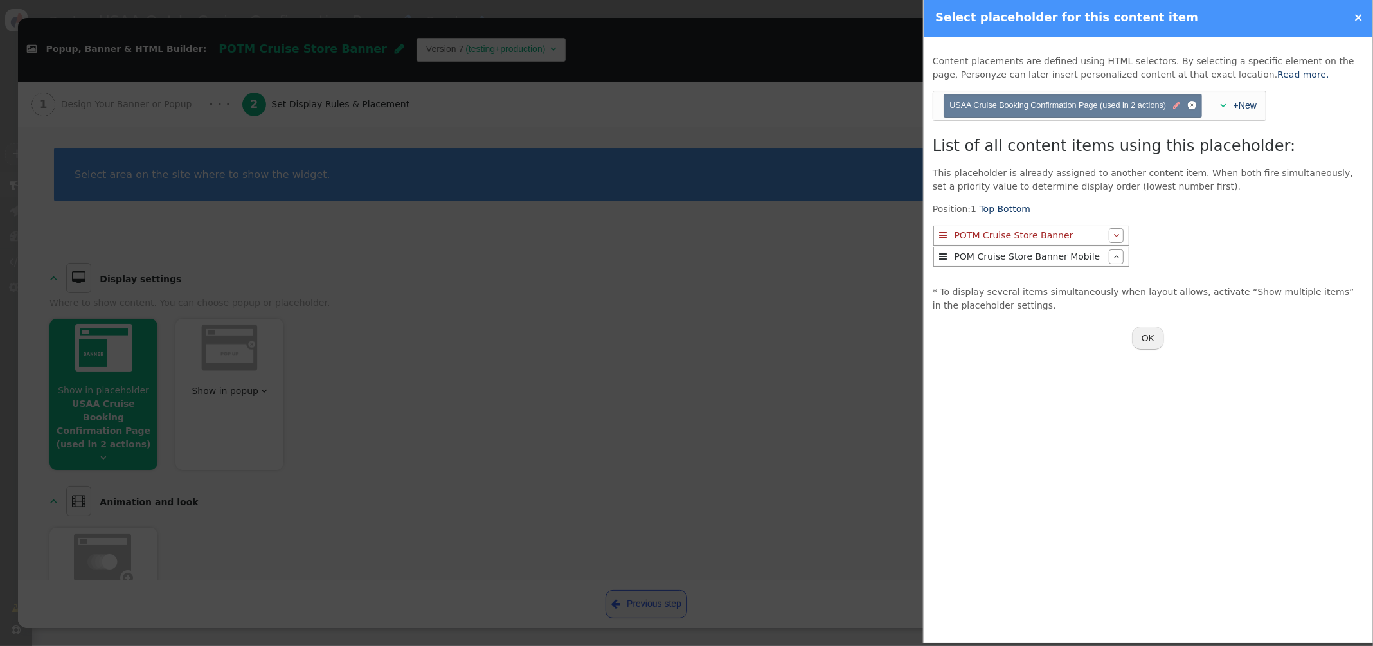
click at [1174, 105] on span "" at bounding box center [1177, 106] width 7 height 12
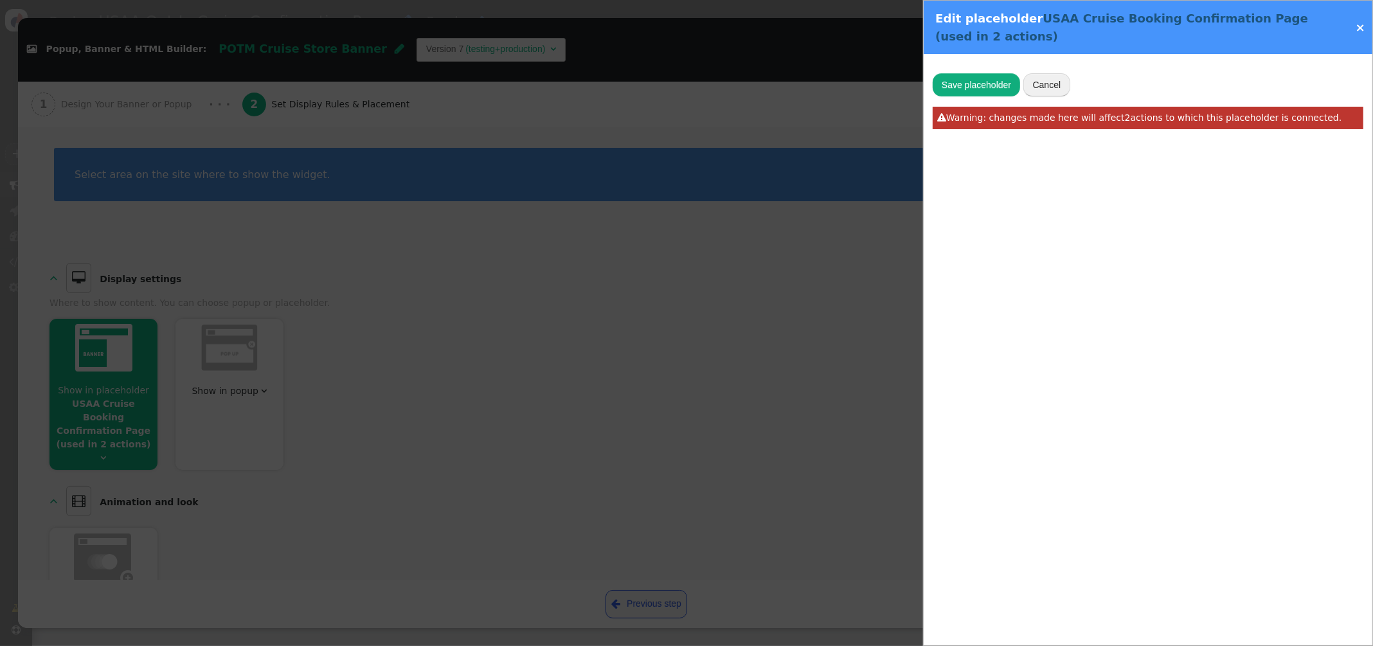
type input "USAA Cruise Booking Confirmation Page"
type input "#confirmation-page > div > div.col-12"
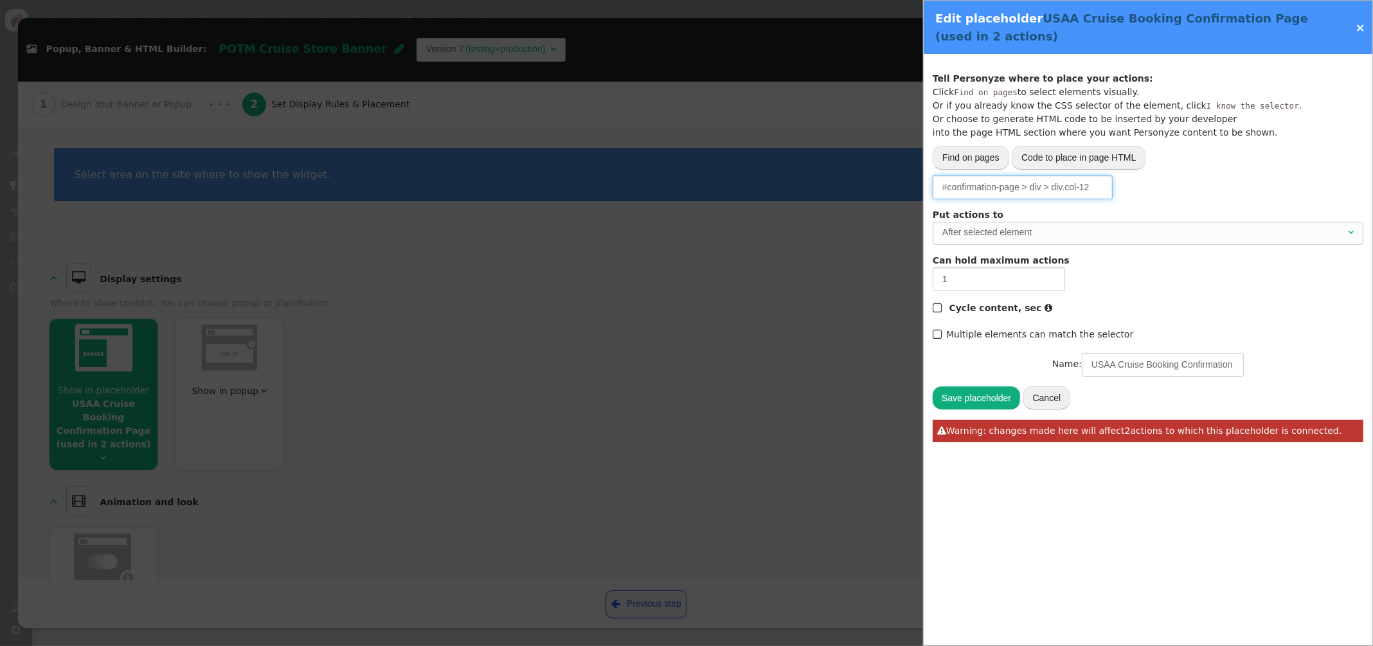
drag, startPoint x: 940, startPoint y: 187, endPoint x: 1141, endPoint y: 187, distance: 200.6
click at [1141, 187] on div "Please, choose from where to grab the data -- Select one --  URL parameter  P…" at bounding box center [1148, 186] width 431 height 23
click at [1360, 28] on link "×" at bounding box center [1361, 27] width 10 height 13
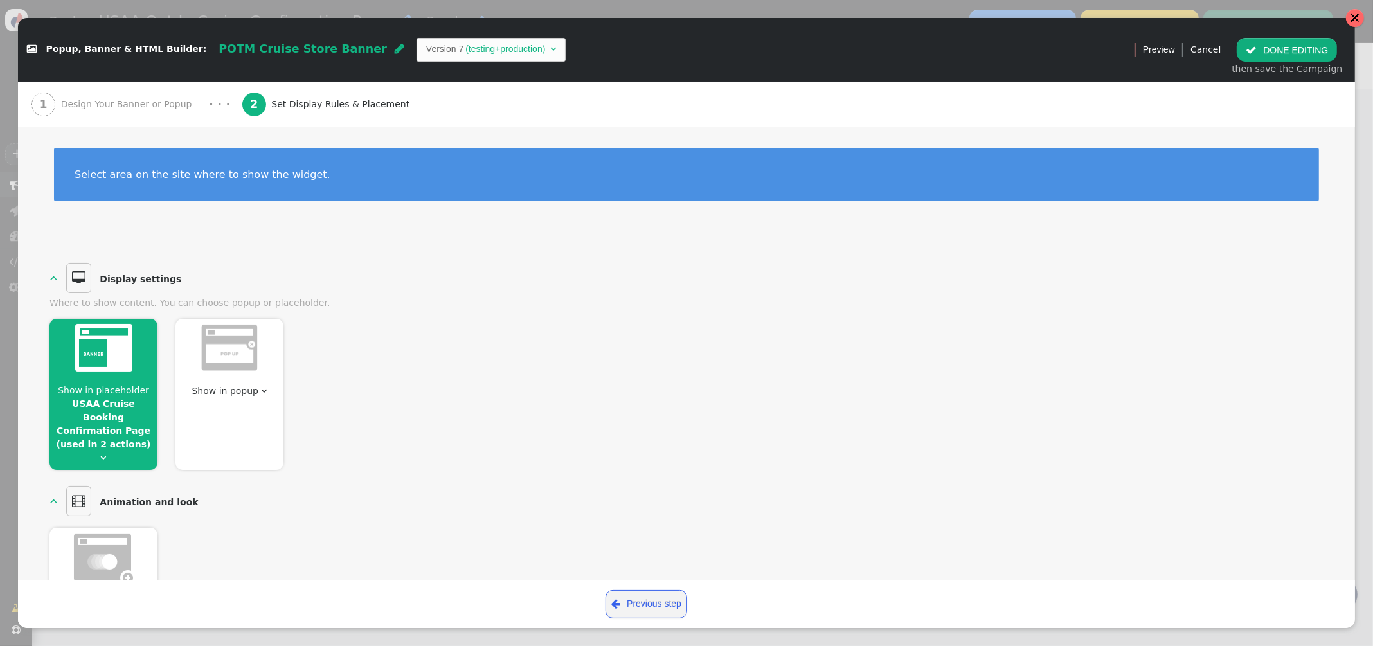
click at [1361, 18] on div at bounding box center [1355, 18] width 18 height 18
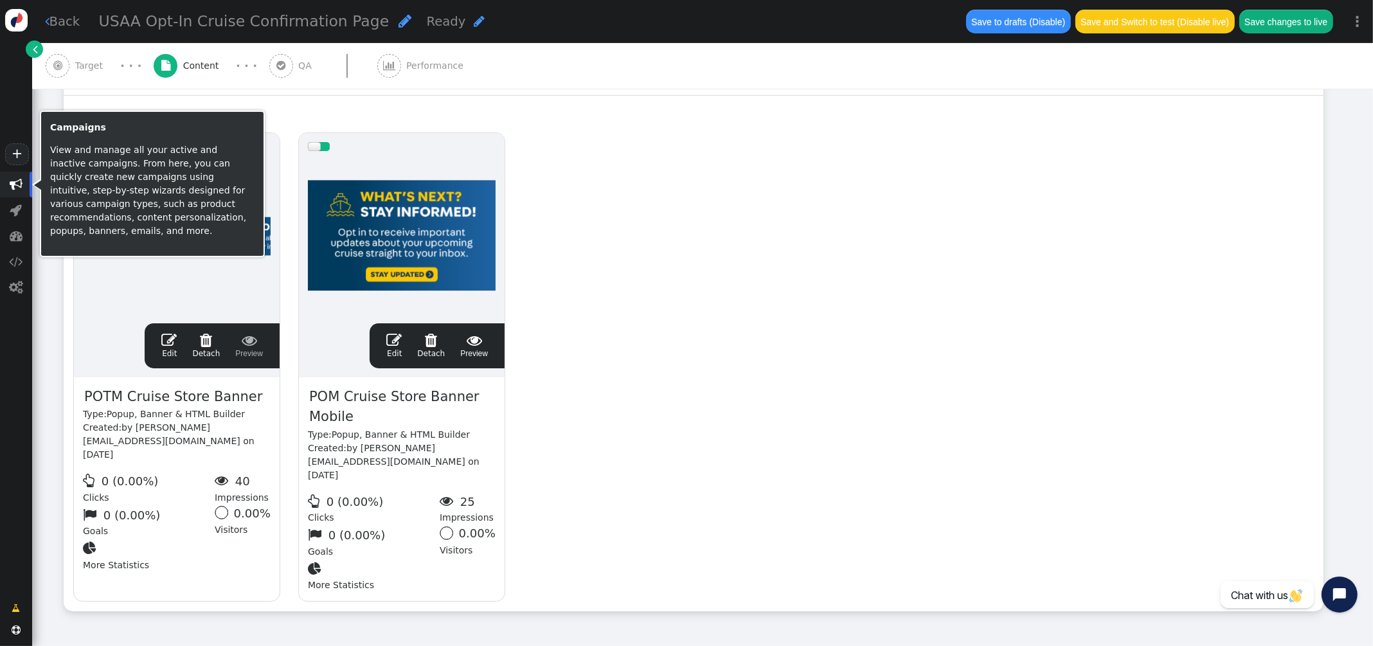
click at [14, 181] on span "" at bounding box center [16, 184] width 13 height 13
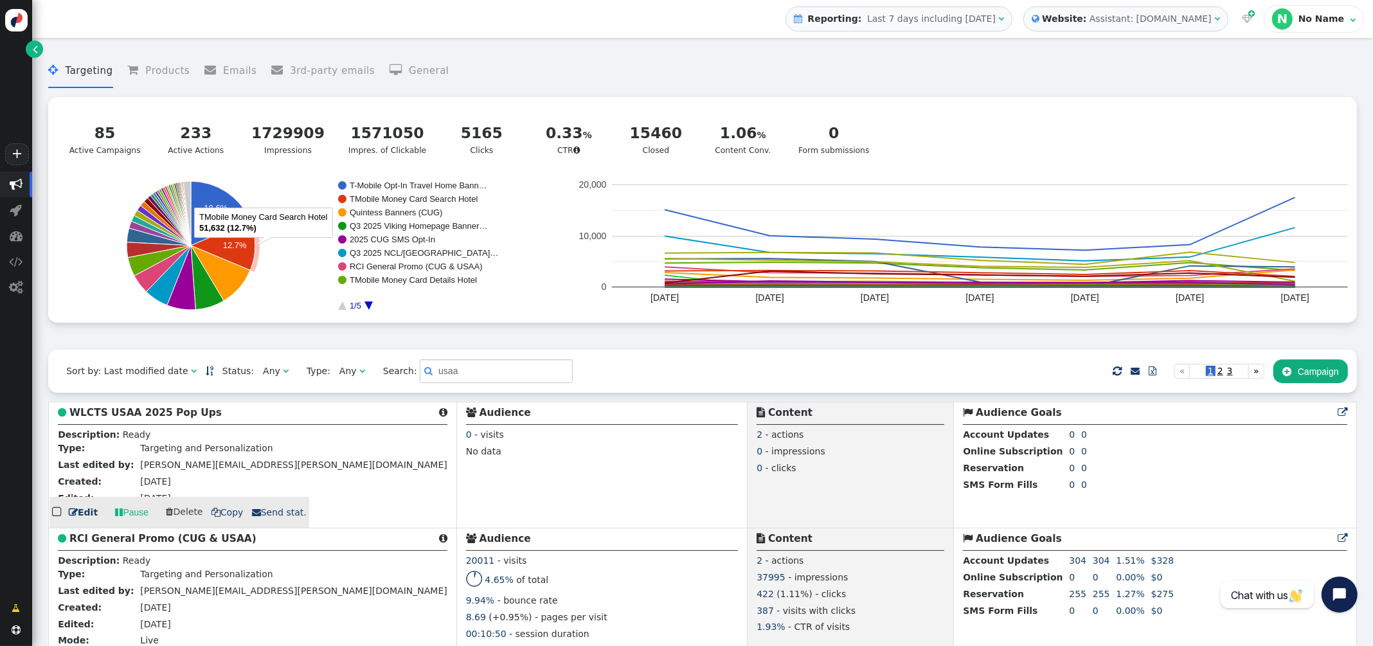
click at [148, 411] on b "WLCTS USAA 2025 Pop Ups" at bounding box center [145, 413] width 152 height 12
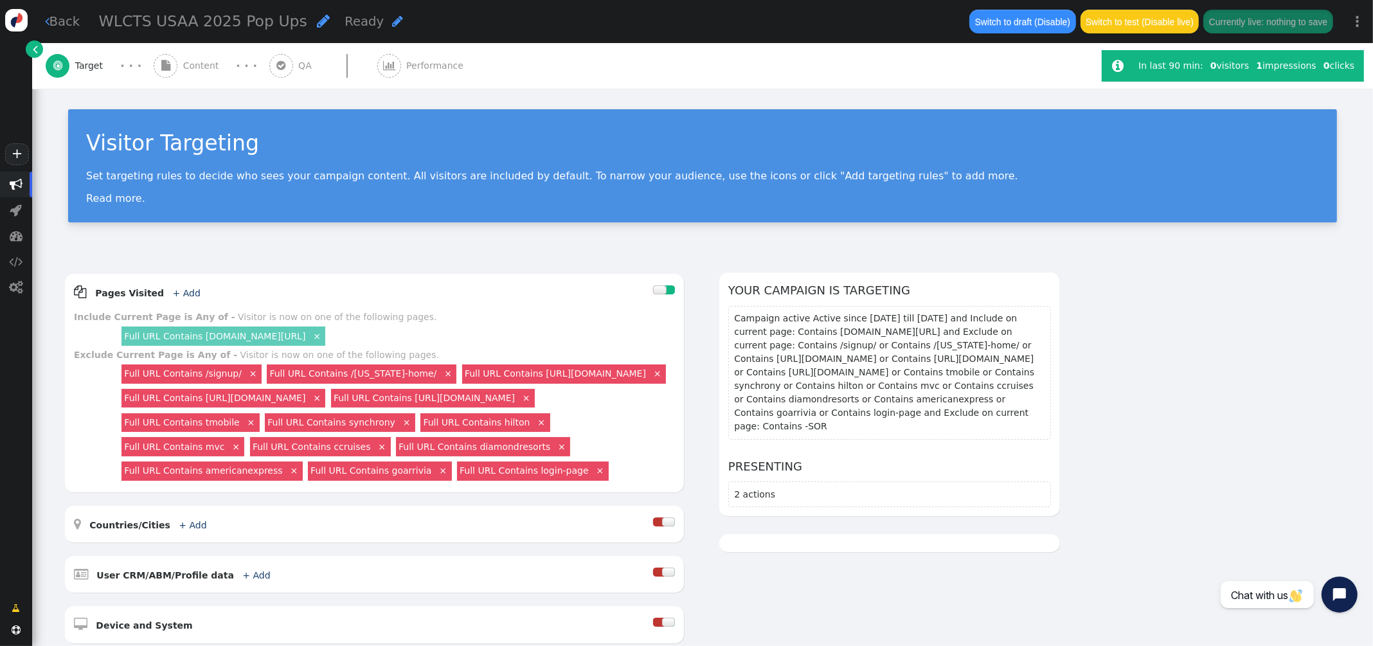
click at [192, 71] on span "Content" at bounding box center [203, 65] width 41 height 13
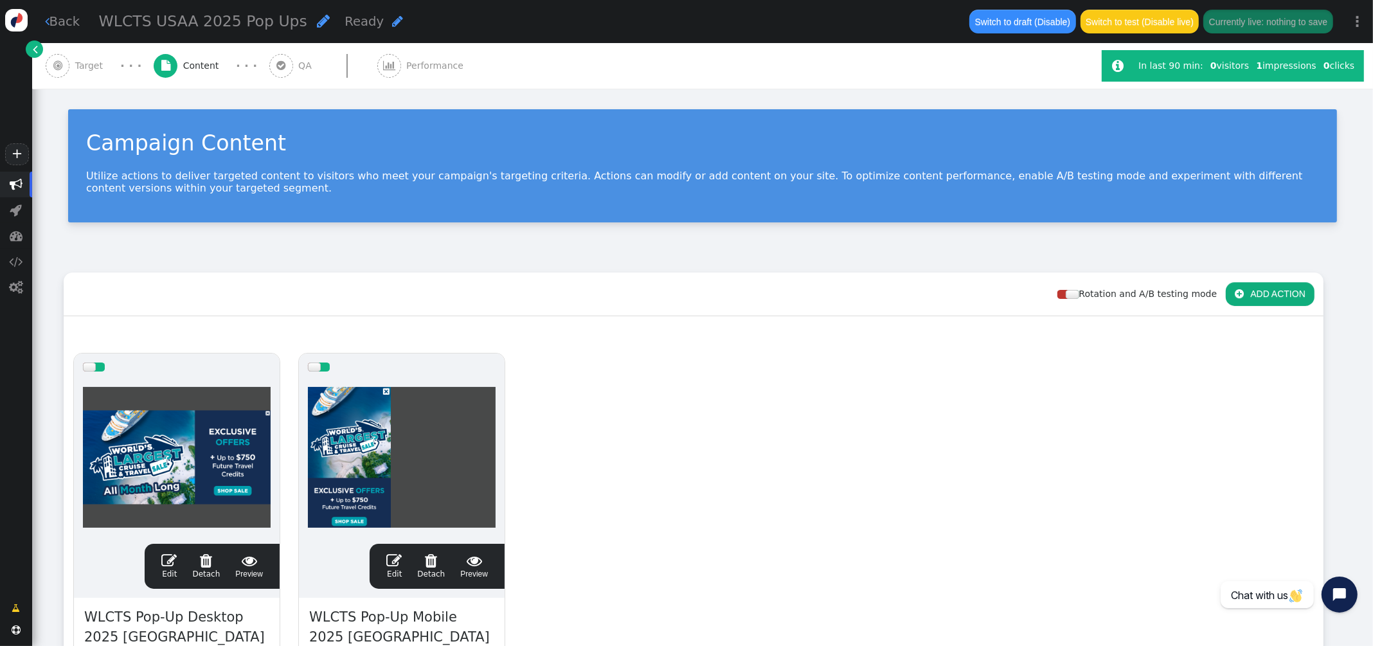
click at [173, 555] on span "" at bounding box center [168, 560] width 15 height 15
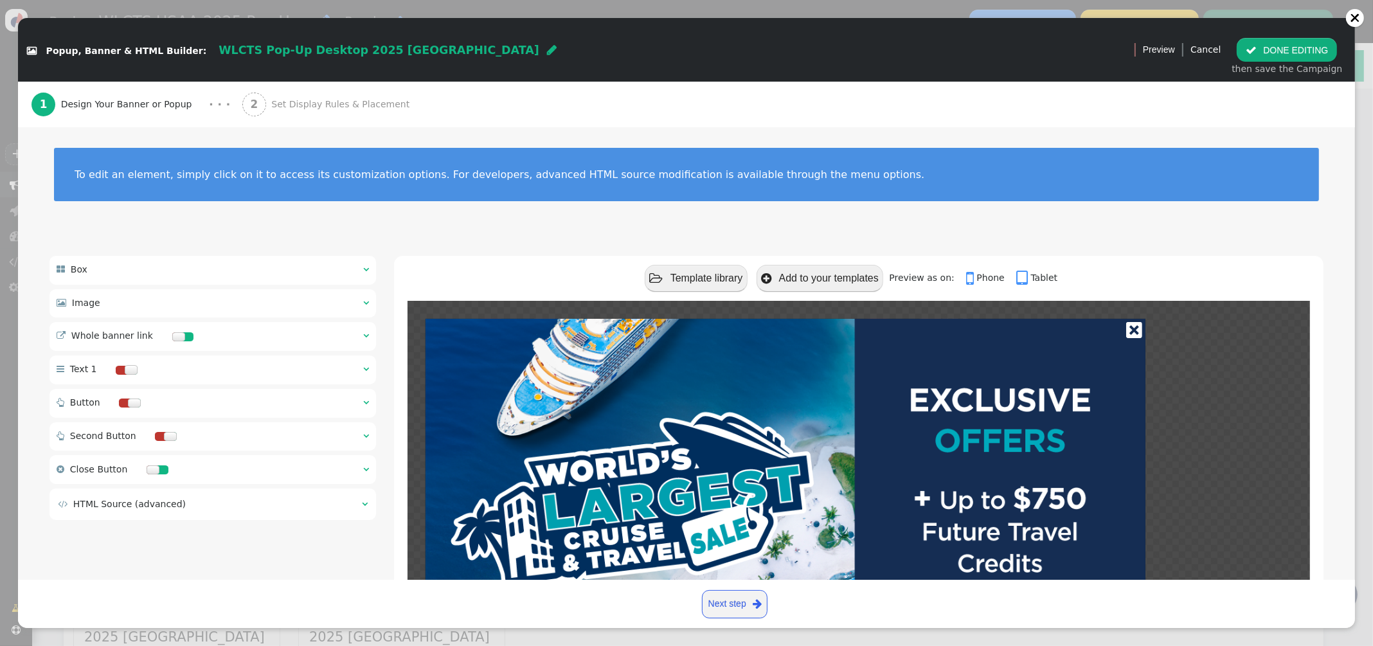
click at [369, 338] on div " Whole banner link  " at bounding box center [212, 336] width 327 height 29
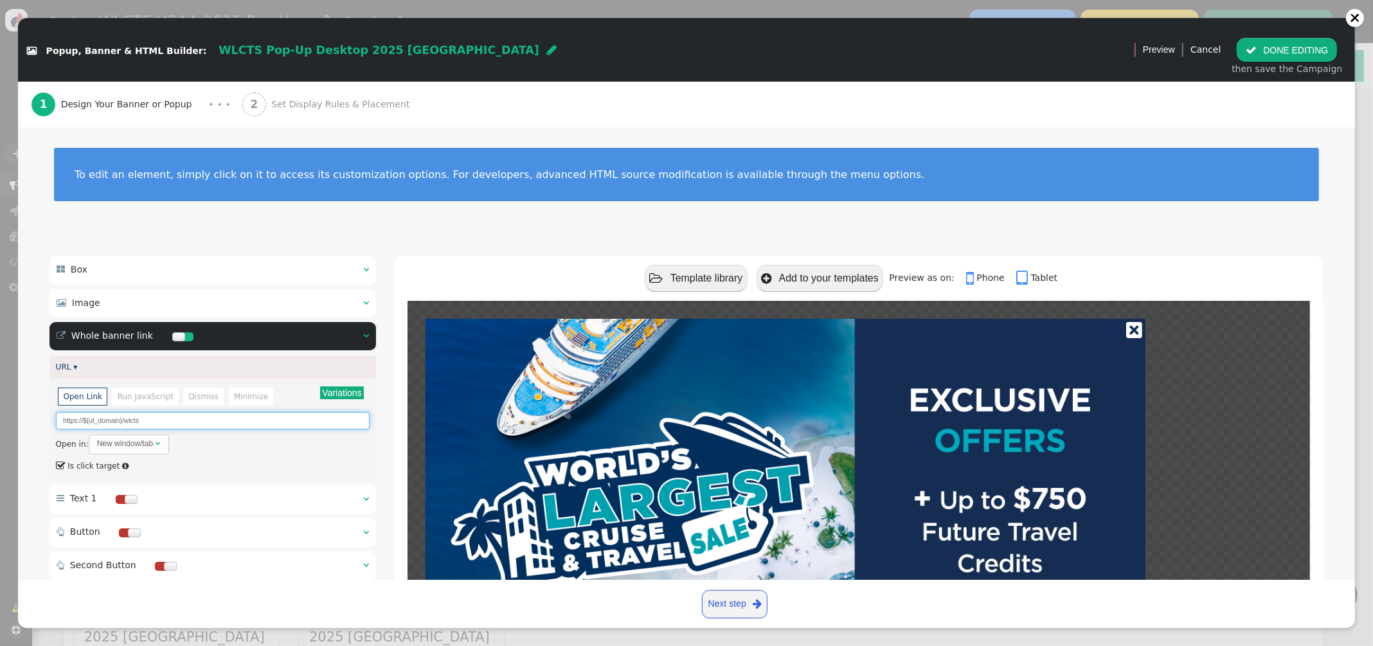
drag, startPoint x: 123, startPoint y: 421, endPoint x: 20, endPoint y: 422, distance: 102.9
click at [20, 422] on div " Box    Image    Whole banner link   URL ▾ Variations There are altern…" at bounding box center [686, 484] width 1337 height 492
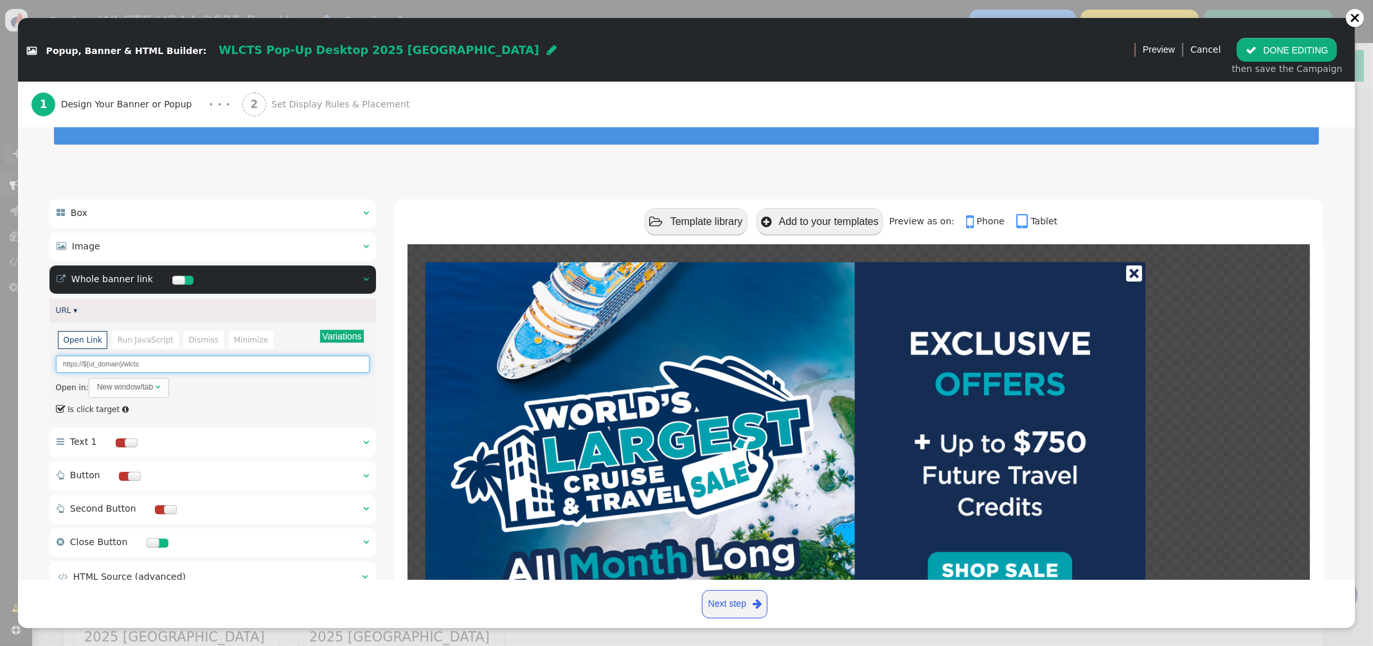
scroll to position [56, 0]
click at [397, 176] on div "To edit an element, simply click on it to access its customization options. For…" at bounding box center [686, 126] width 1337 height 111
click at [1273, 30] on div " DONE EDITING then save the Campaign" at bounding box center [1287, 56] width 125 height 53
click at [1266, 52] on button " DONE EDITING" at bounding box center [1287, 49] width 100 height 23
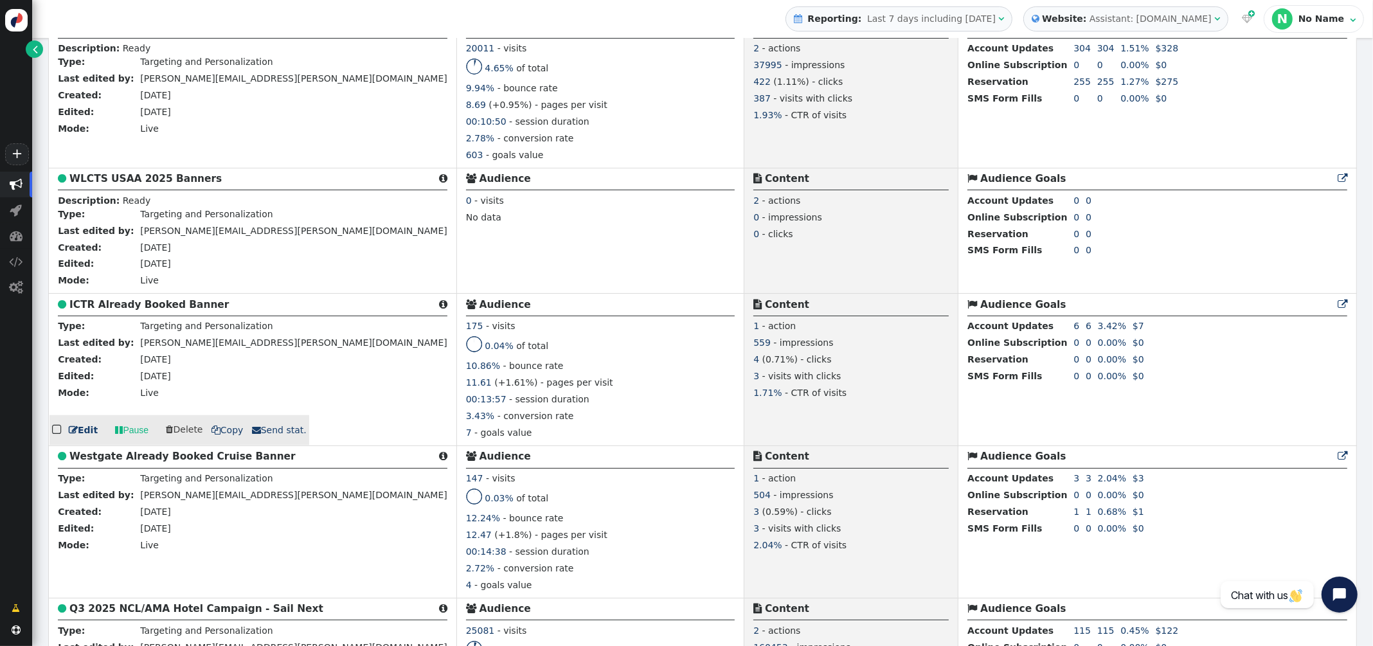
scroll to position [1199, 0]
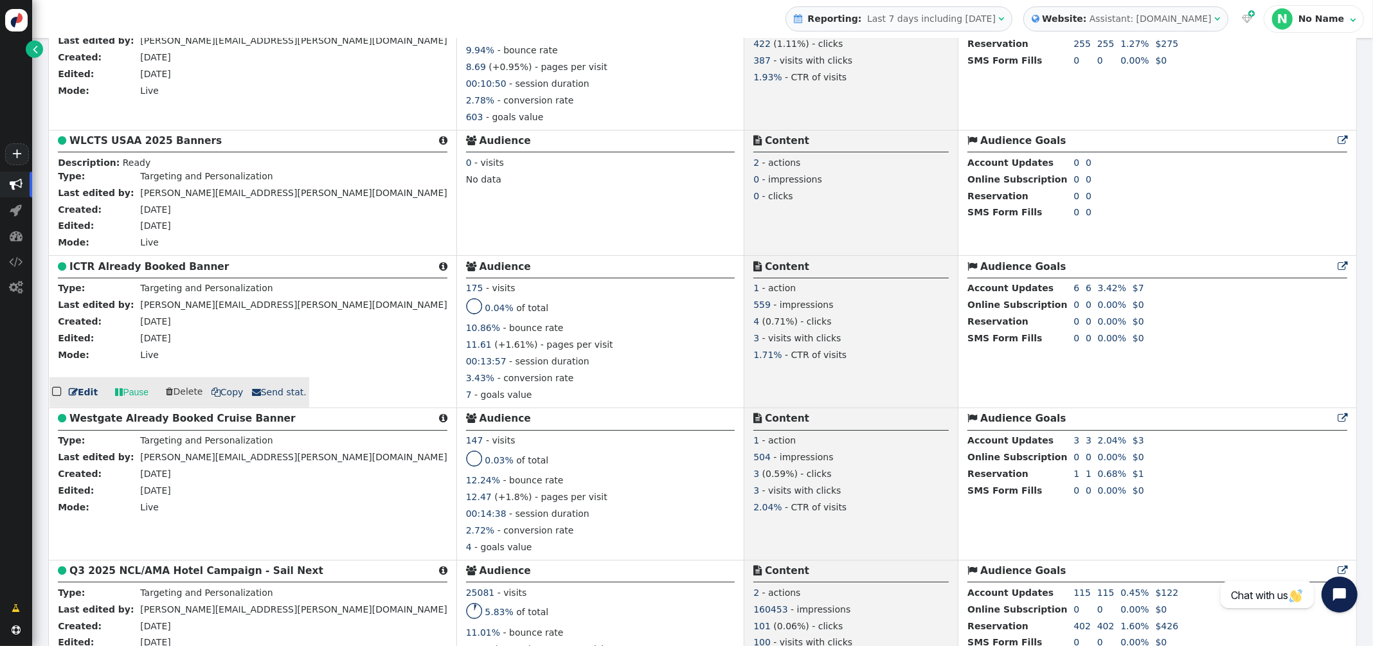
click at [138, 273] on b "ICTR Already Booked Banner" at bounding box center [148, 267] width 159 height 12
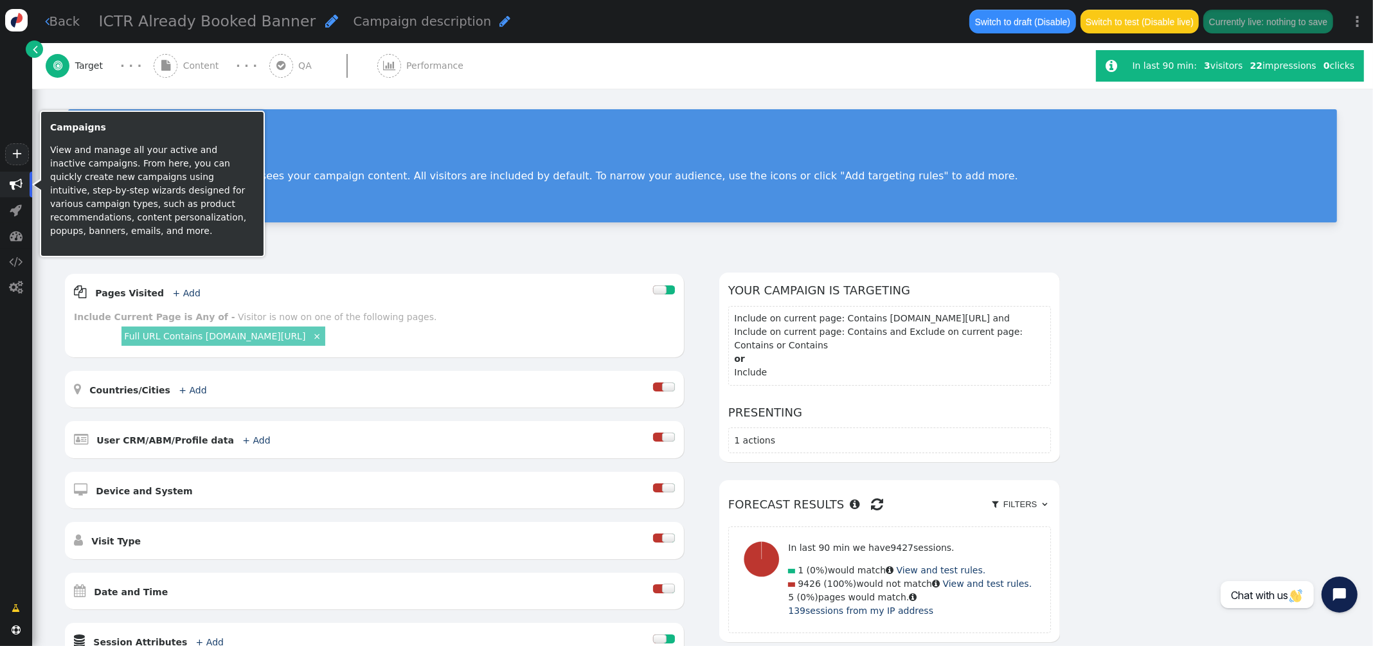
click at [16, 181] on span "" at bounding box center [16, 184] width 13 height 13
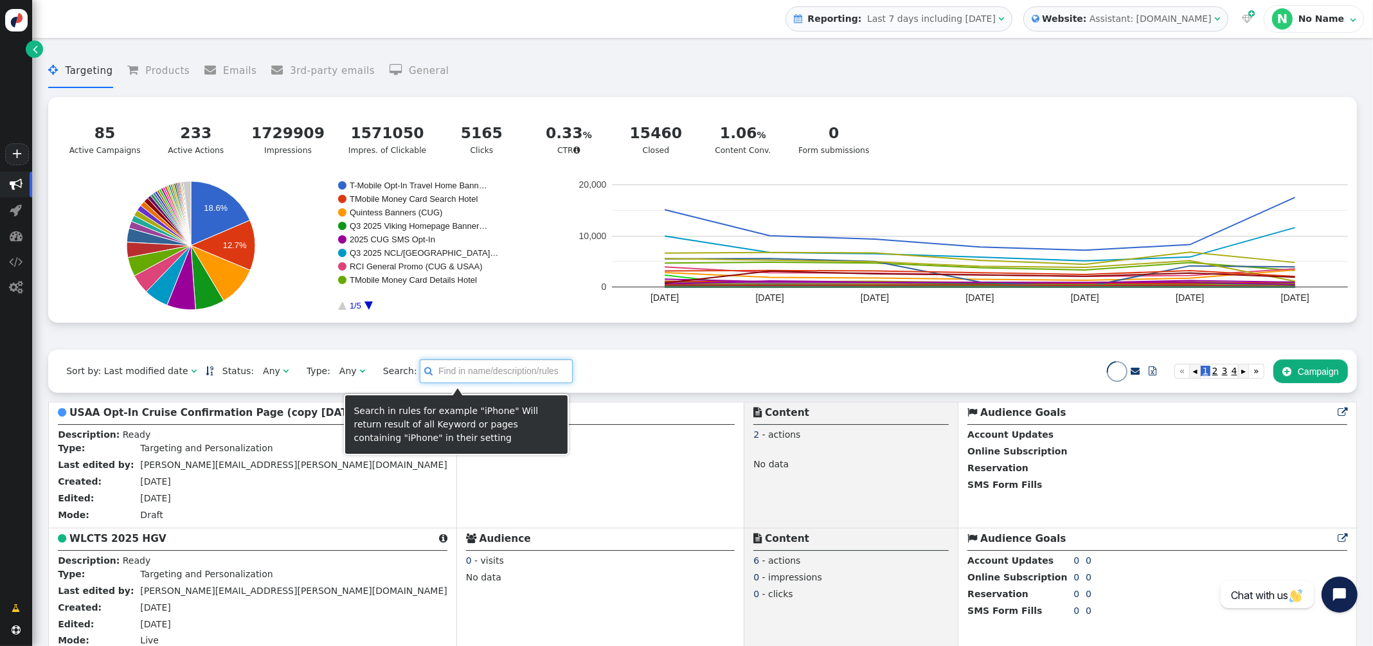
click at [454, 374] on input "text" at bounding box center [496, 370] width 153 height 23
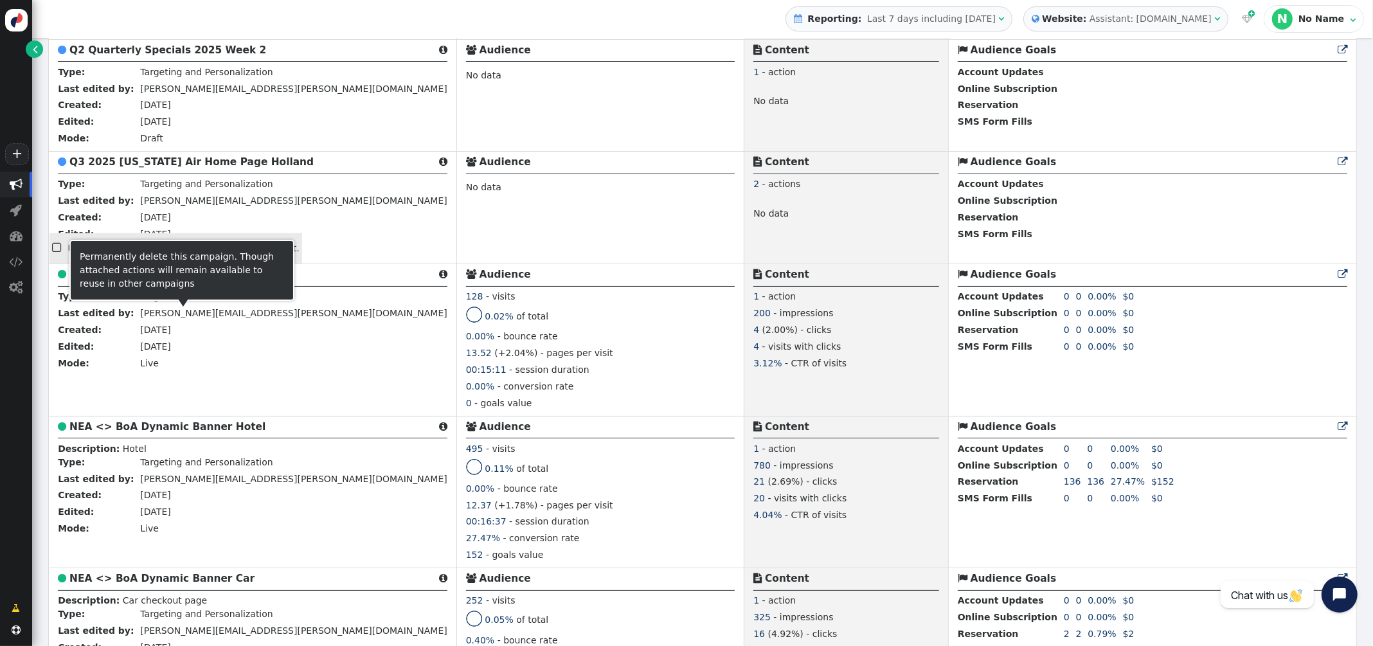
scroll to position [2888, 0]
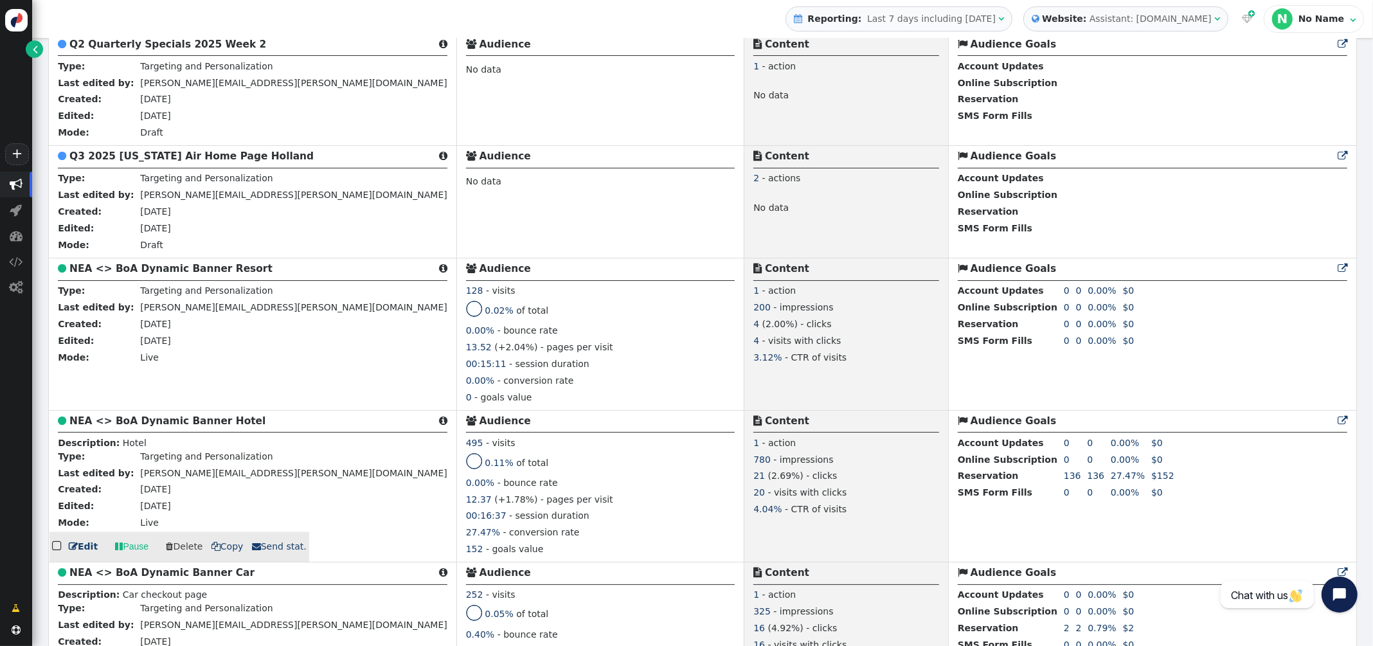
type input "NEA"
click at [193, 427] on b "NEA <> BoA Dynamic Banner Hotel" at bounding box center [167, 421] width 196 height 12
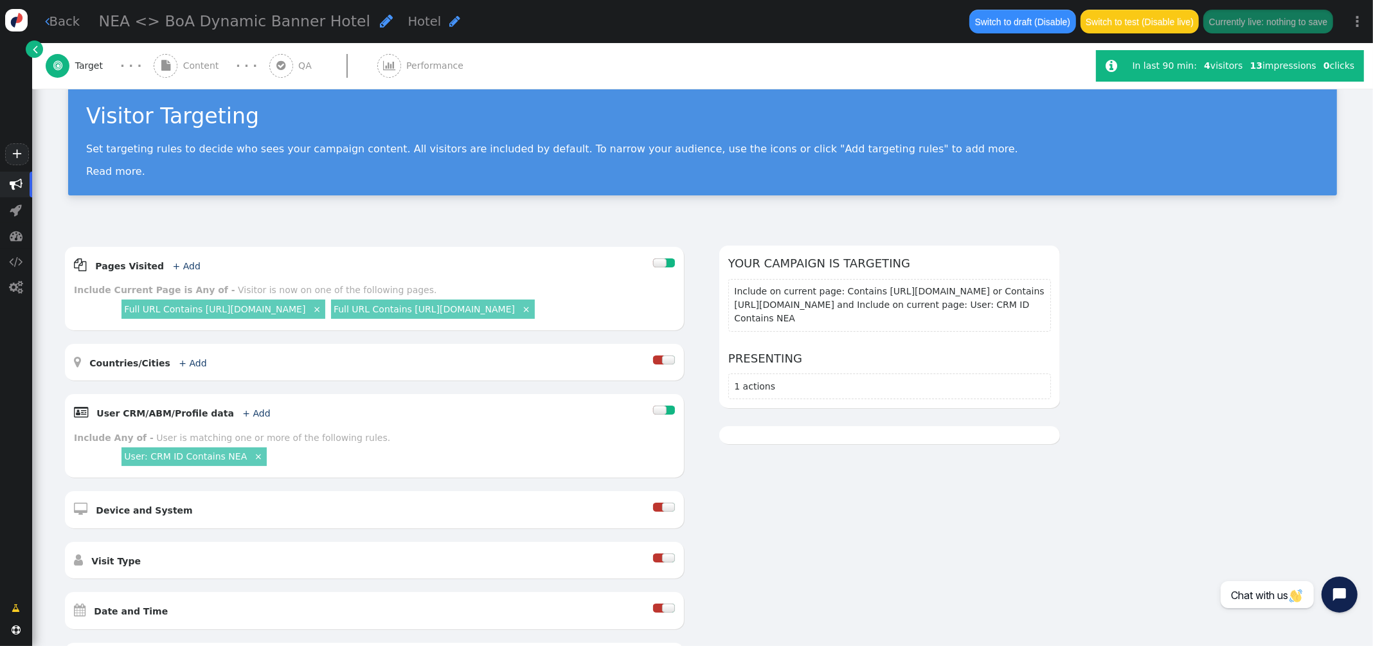
scroll to position [31, 0]
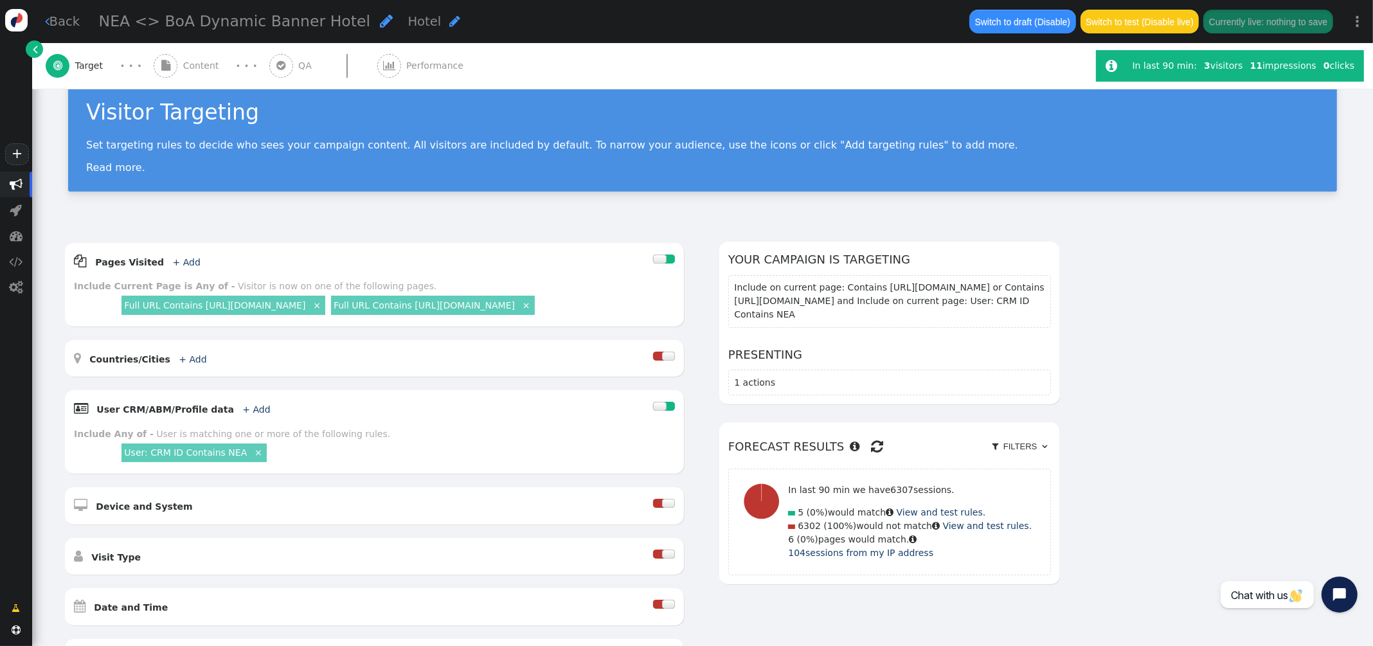
click at [846, 175] on div "Visitor Targeting Set targeting rules to decide who sees your campaign content.…" at bounding box center [702, 134] width 1269 height 113
